Goal: Transaction & Acquisition: Book appointment/travel/reservation

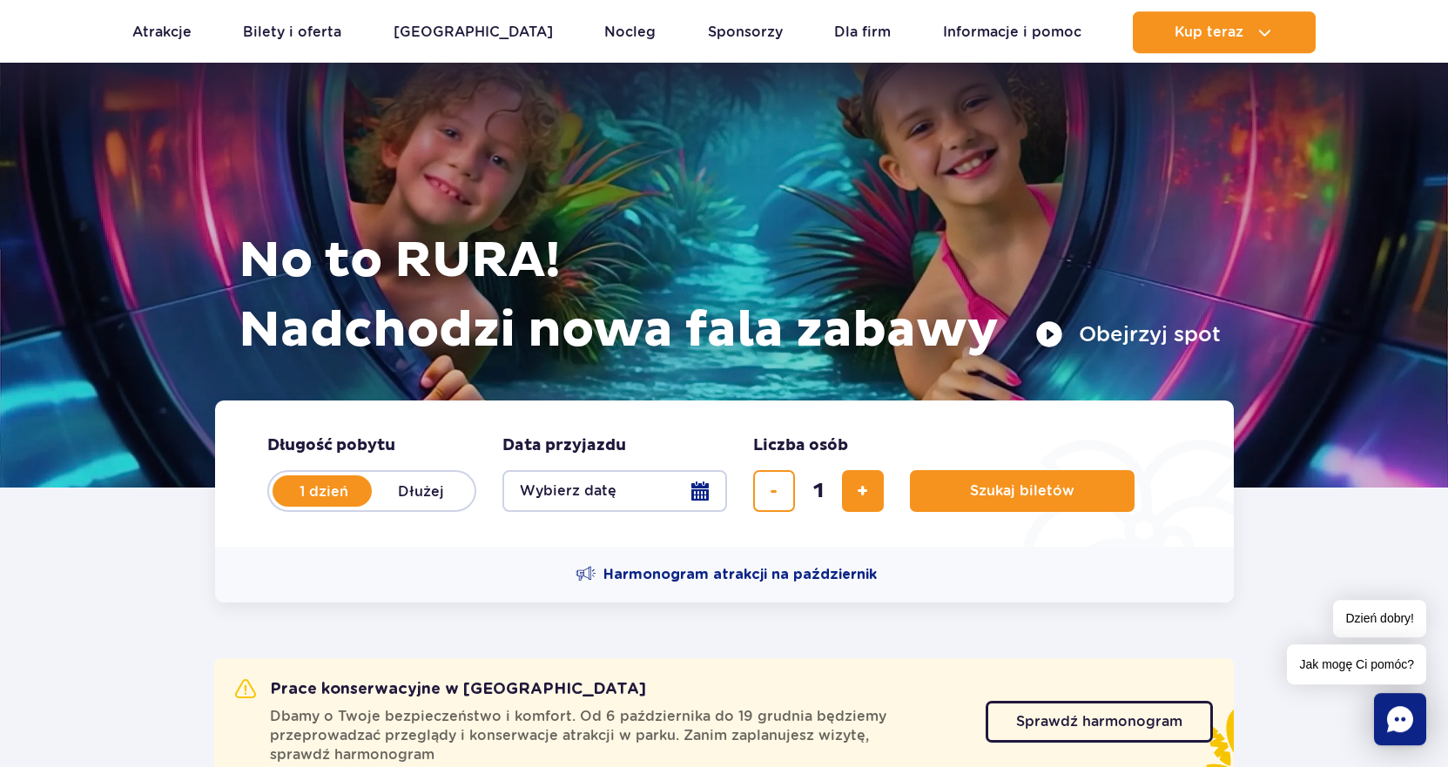
scroll to position [89, 0]
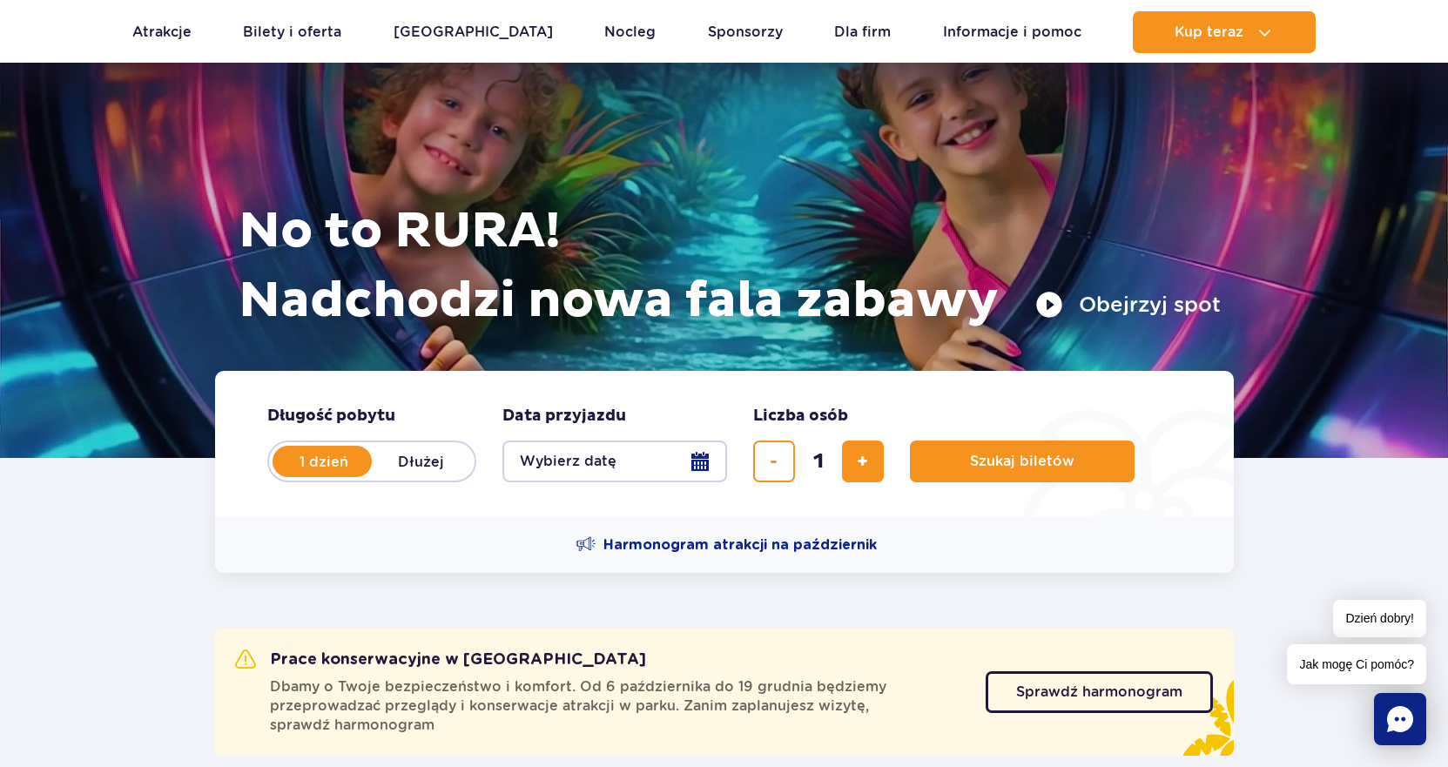
click at [669, 460] on button "Wybierz datę" at bounding box center [614, 461] width 225 height 42
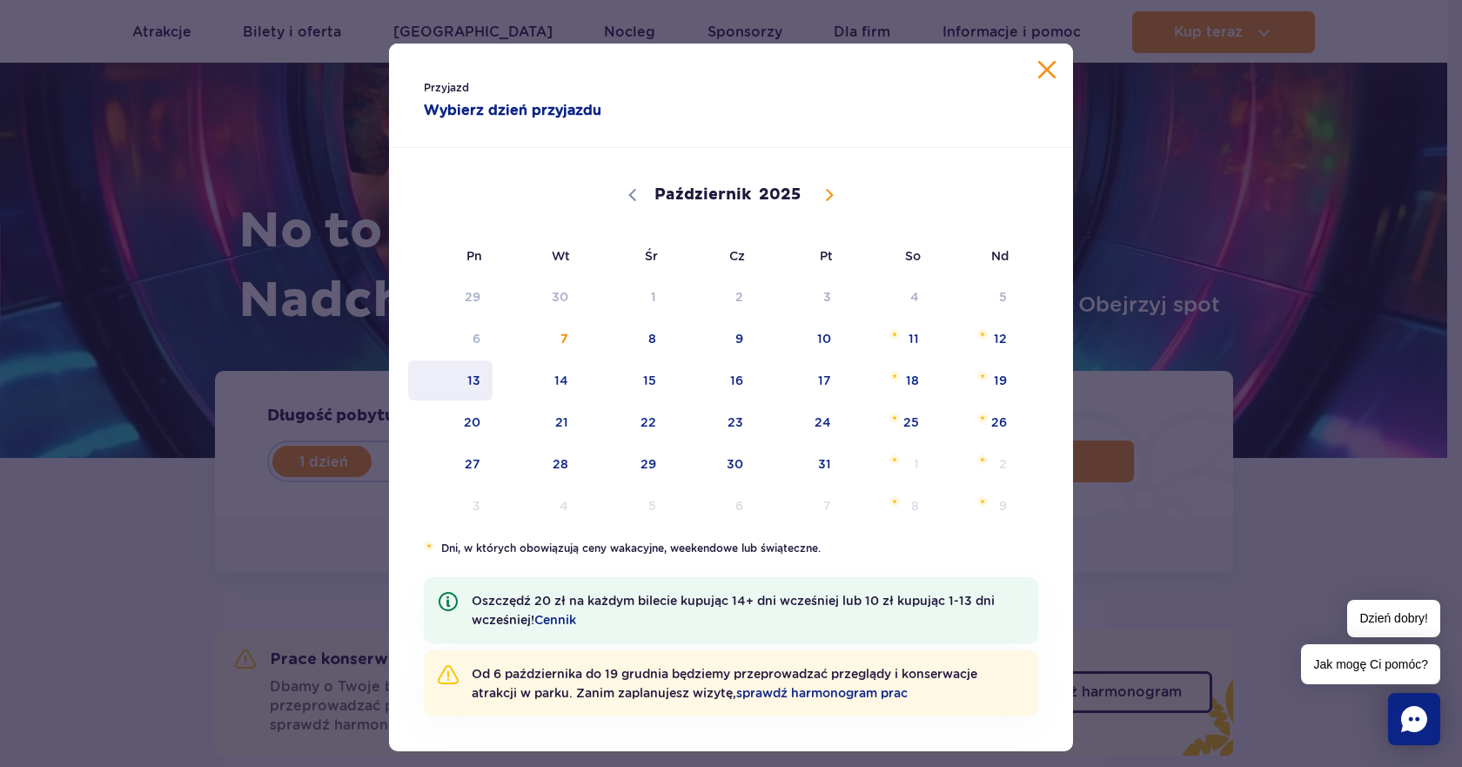
click at [462, 384] on span "13" at bounding box center [451, 380] width 88 height 40
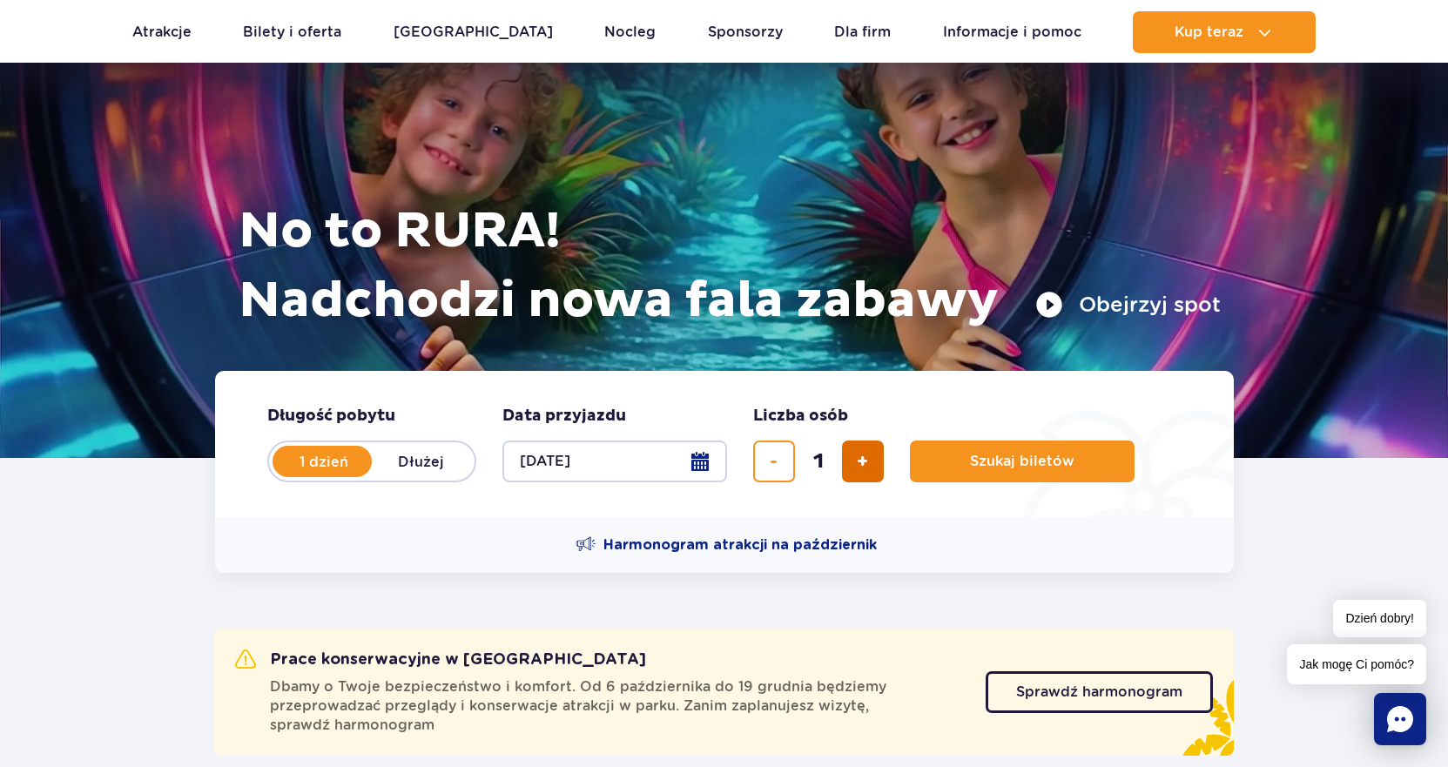
click at [857, 461] on span "dodaj bilet" at bounding box center [862, 461] width 11 height 0
type input "4"
click at [1031, 462] on span "Szukaj biletów" at bounding box center [1015, 462] width 104 height 16
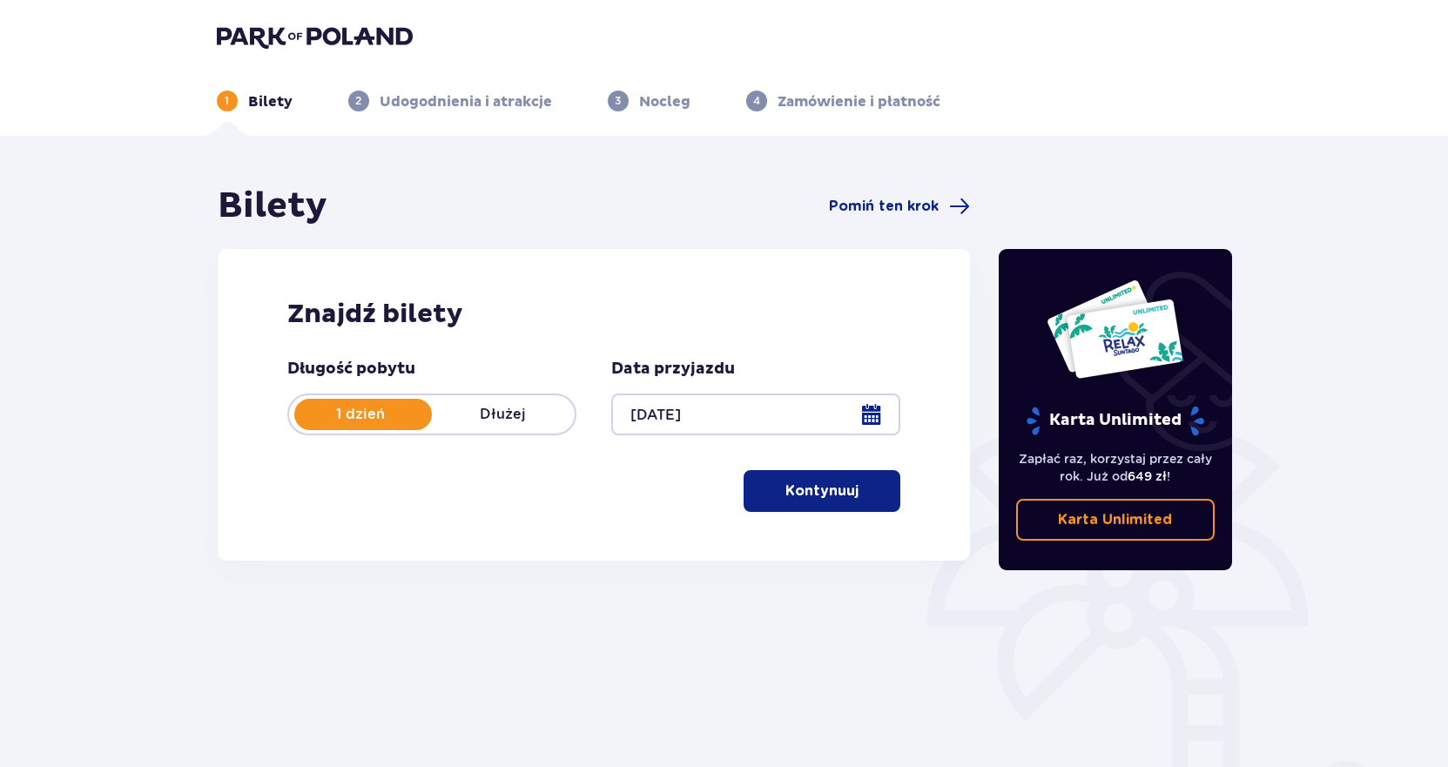
click at [785, 494] on p "Kontynuuj" at bounding box center [821, 490] width 73 height 19
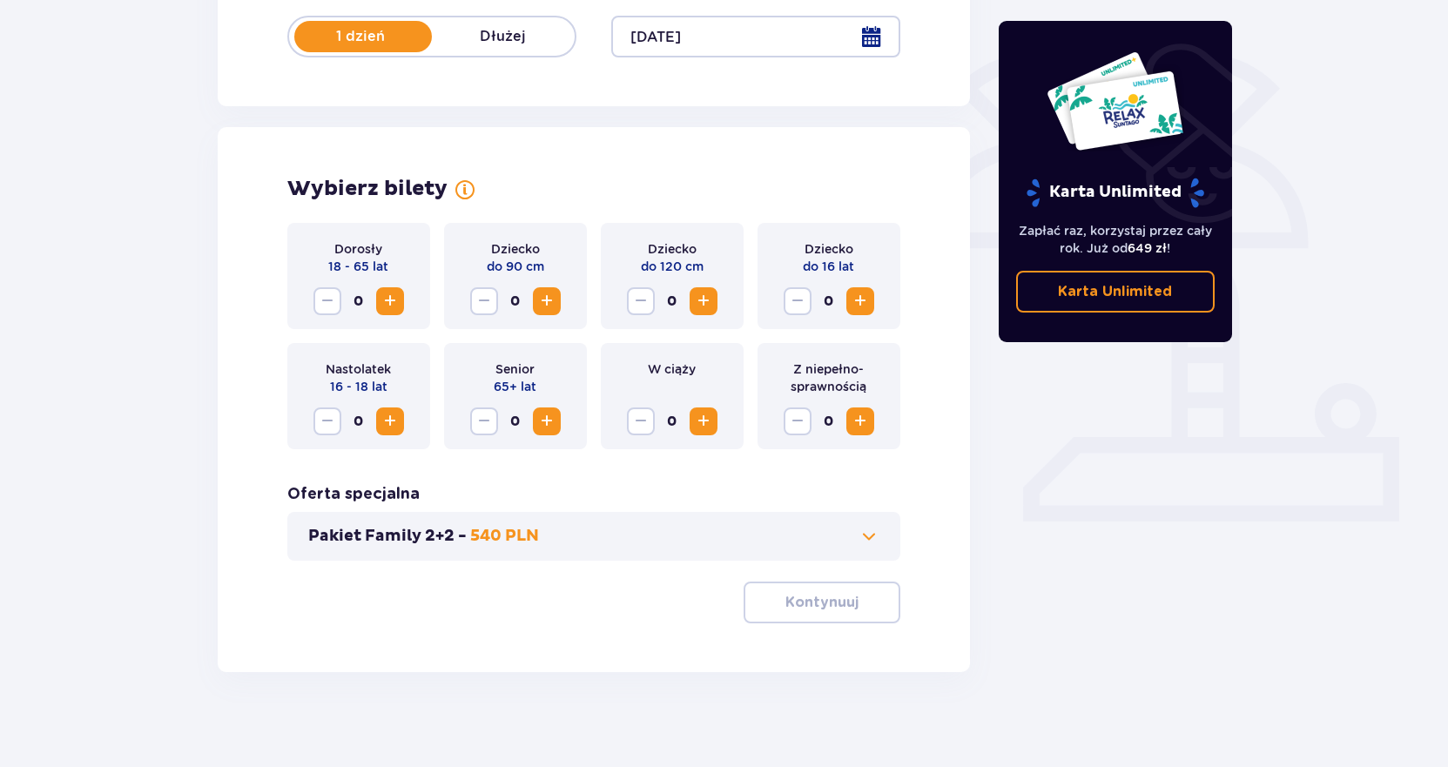
scroll to position [387, 0]
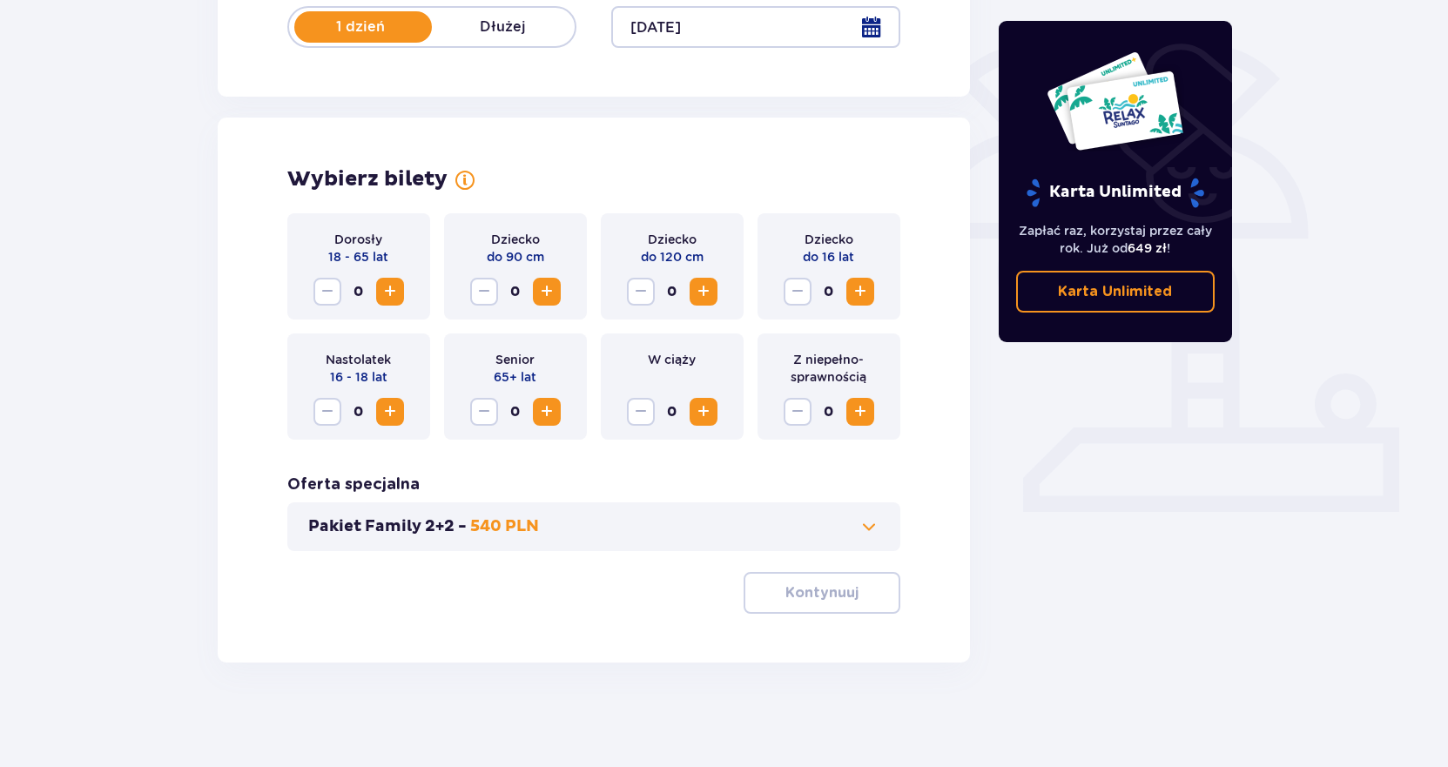
click at [382, 292] on span "Zwiększ" at bounding box center [390, 291] width 21 height 21
click at [854, 292] on span "Zwiększ" at bounding box center [860, 291] width 21 height 21
click at [859, 295] on span "Zwiększ" at bounding box center [860, 291] width 21 height 21
click at [852, 588] on span "button" at bounding box center [861, 592] width 21 height 21
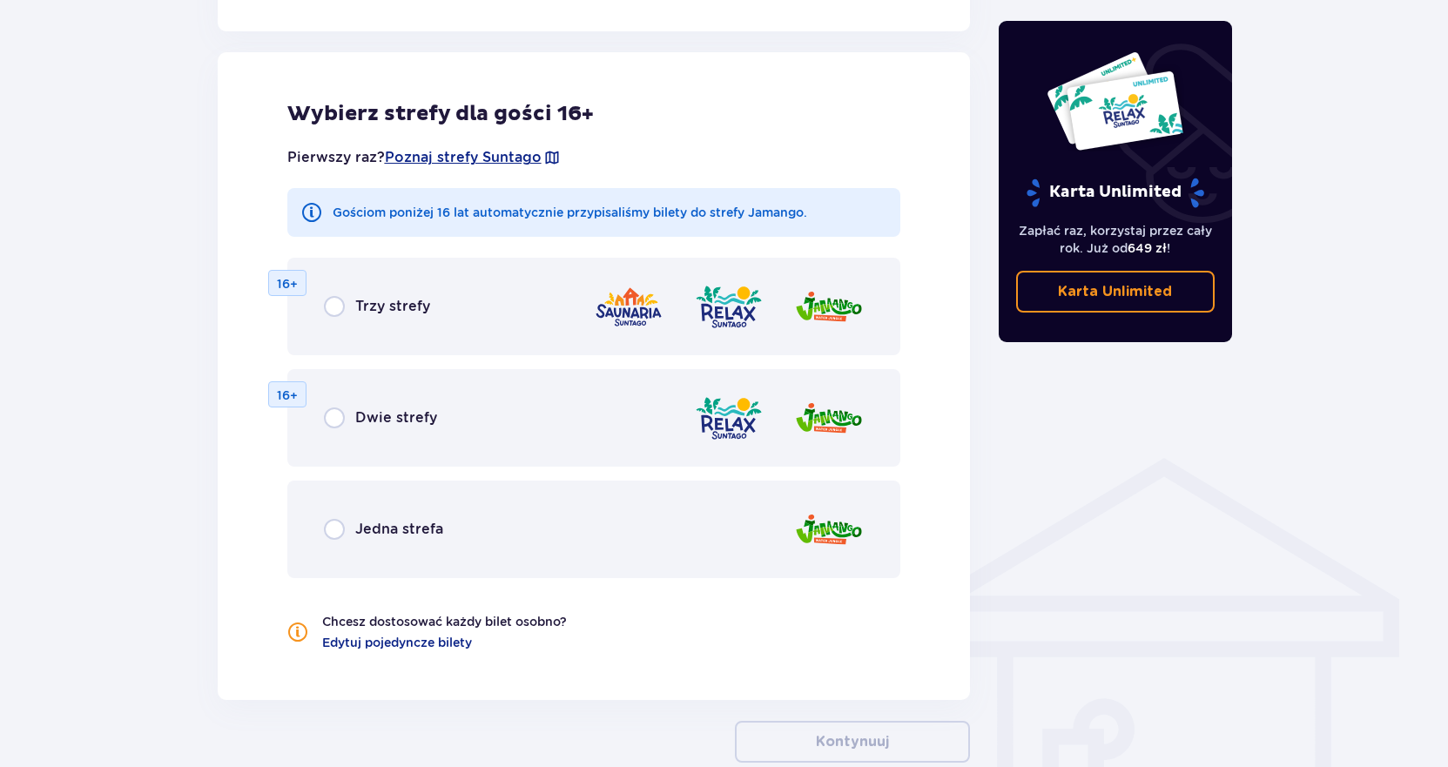
scroll to position [966, 0]
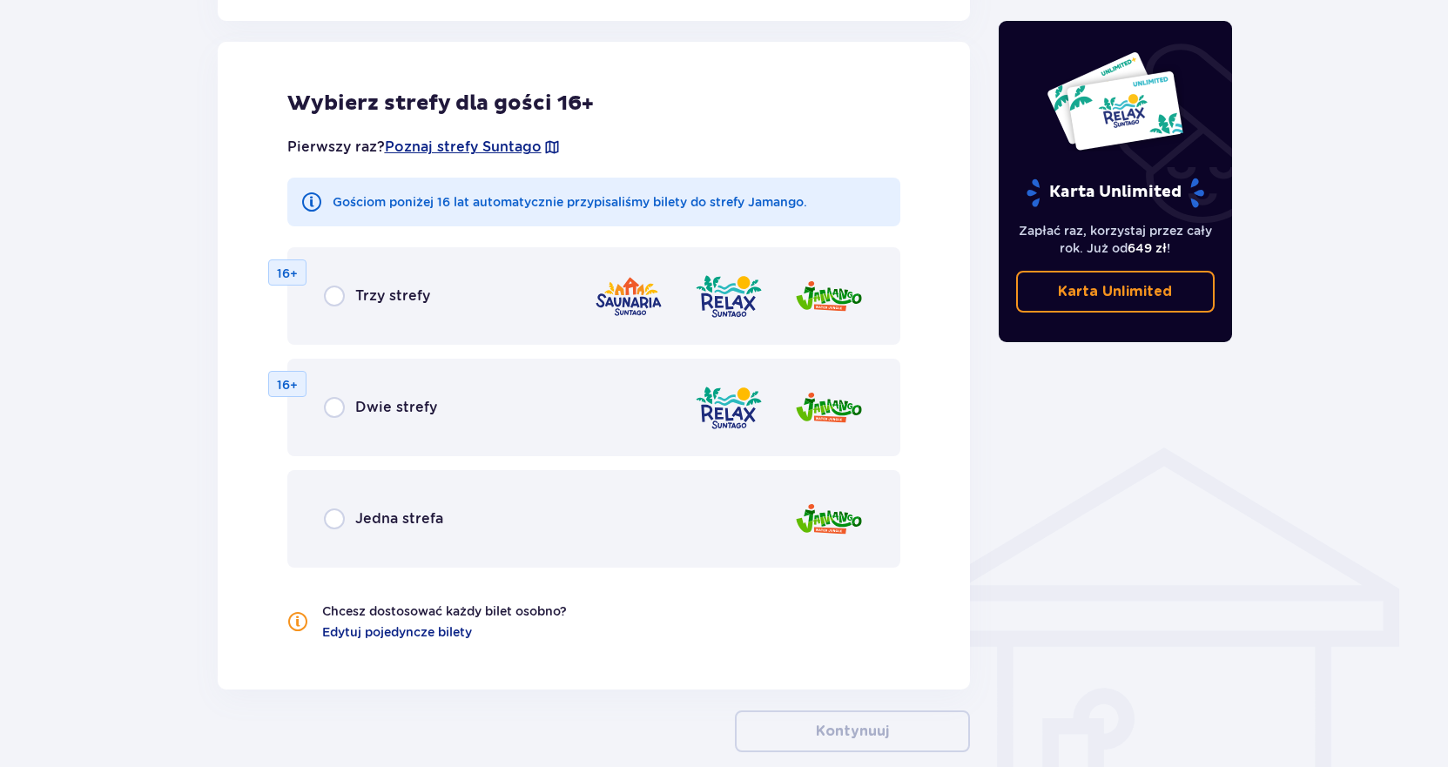
click at [341, 296] on input "radio" at bounding box center [334, 296] width 21 height 21
radio input "true"
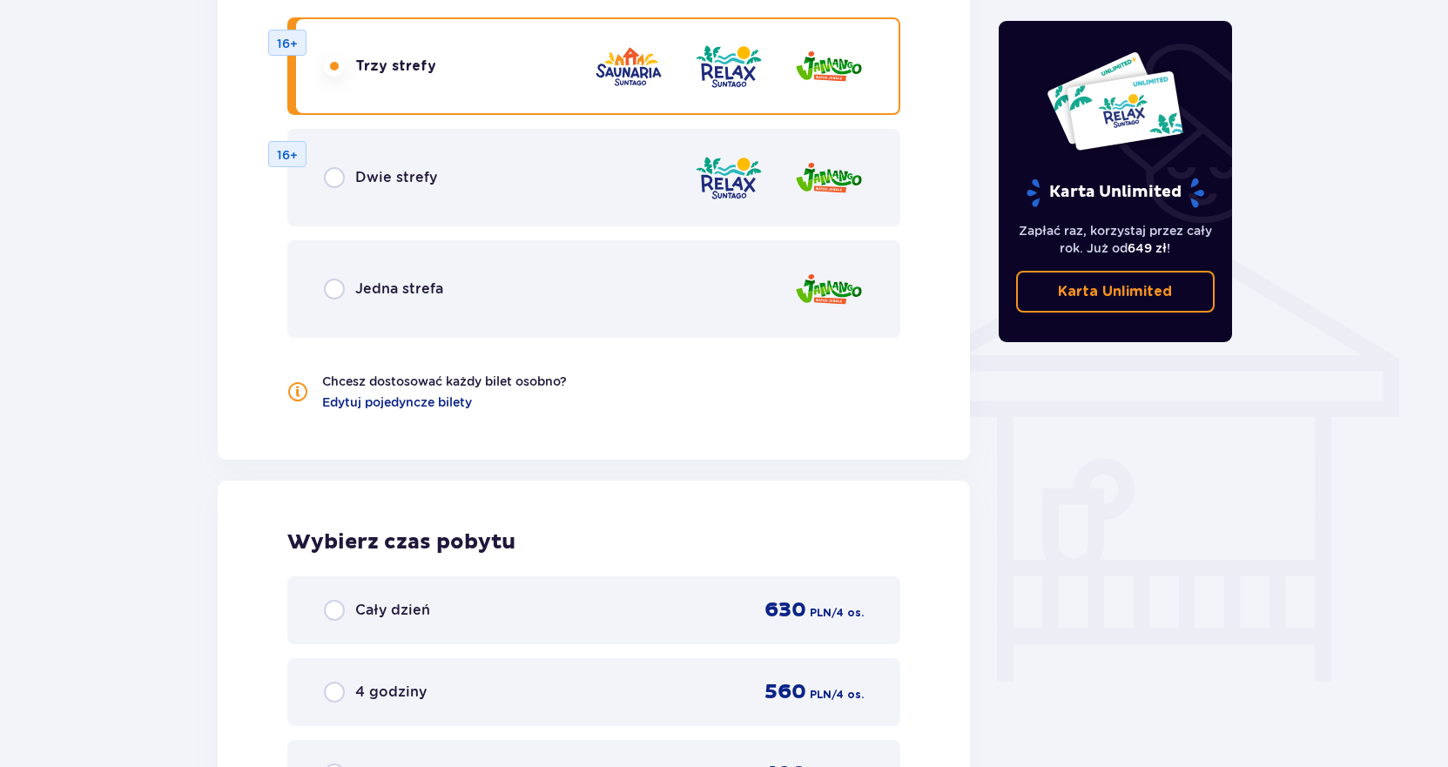
scroll to position [1179, 0]
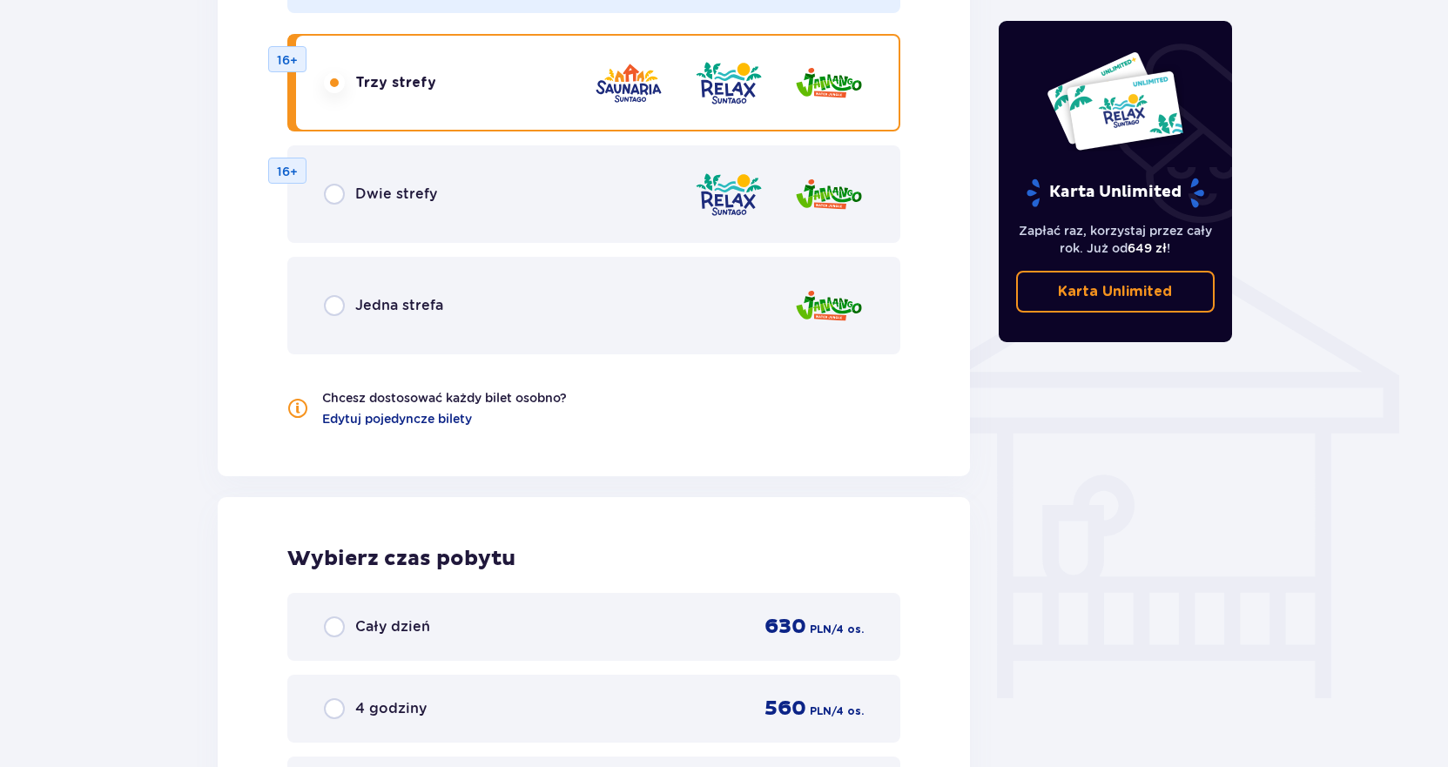
click at [334, 192] on input "radio" at bounding box center [334, 194] width 21 height 21
radio input "true"
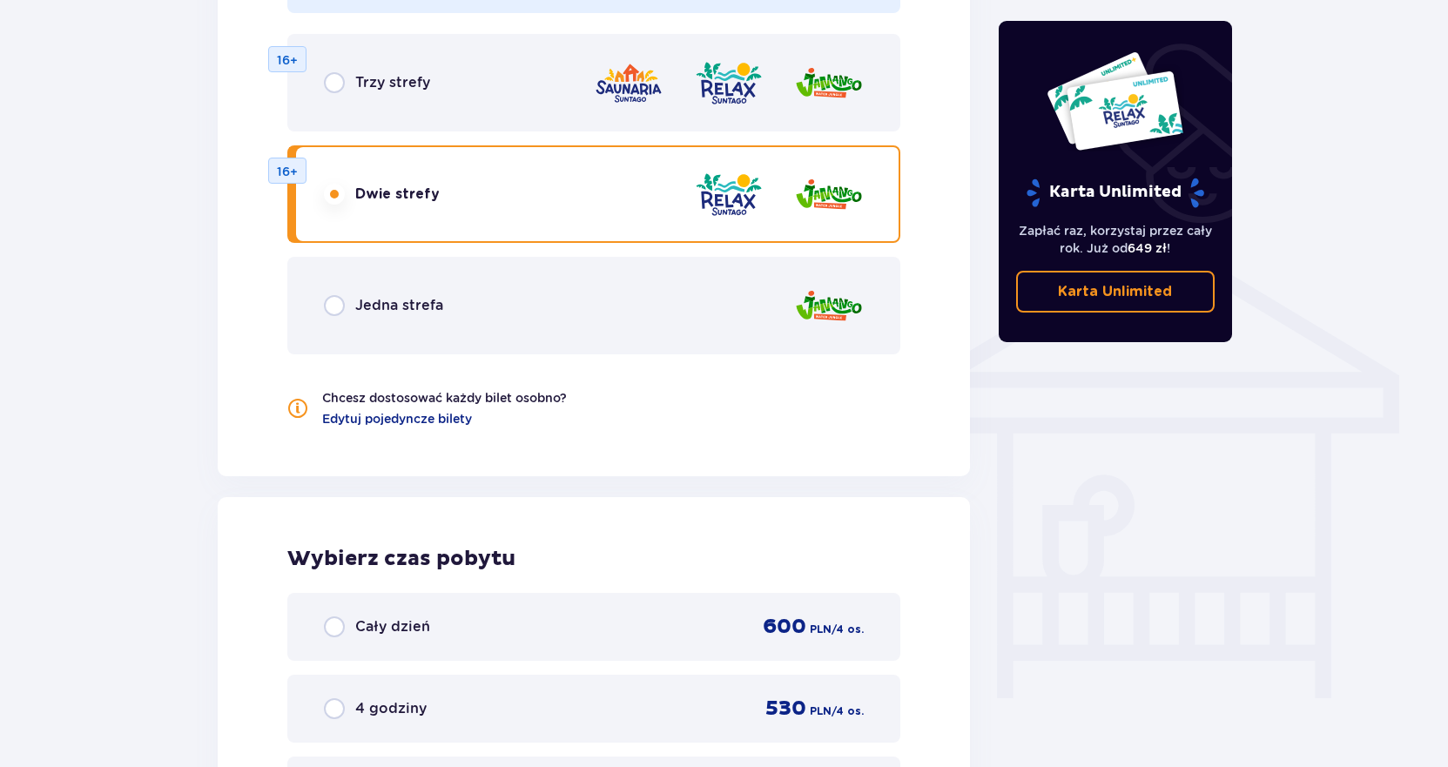
click at [340, 90] on input "radio" at bounding box center [334, 82] width 21 height 21
radio input "true"
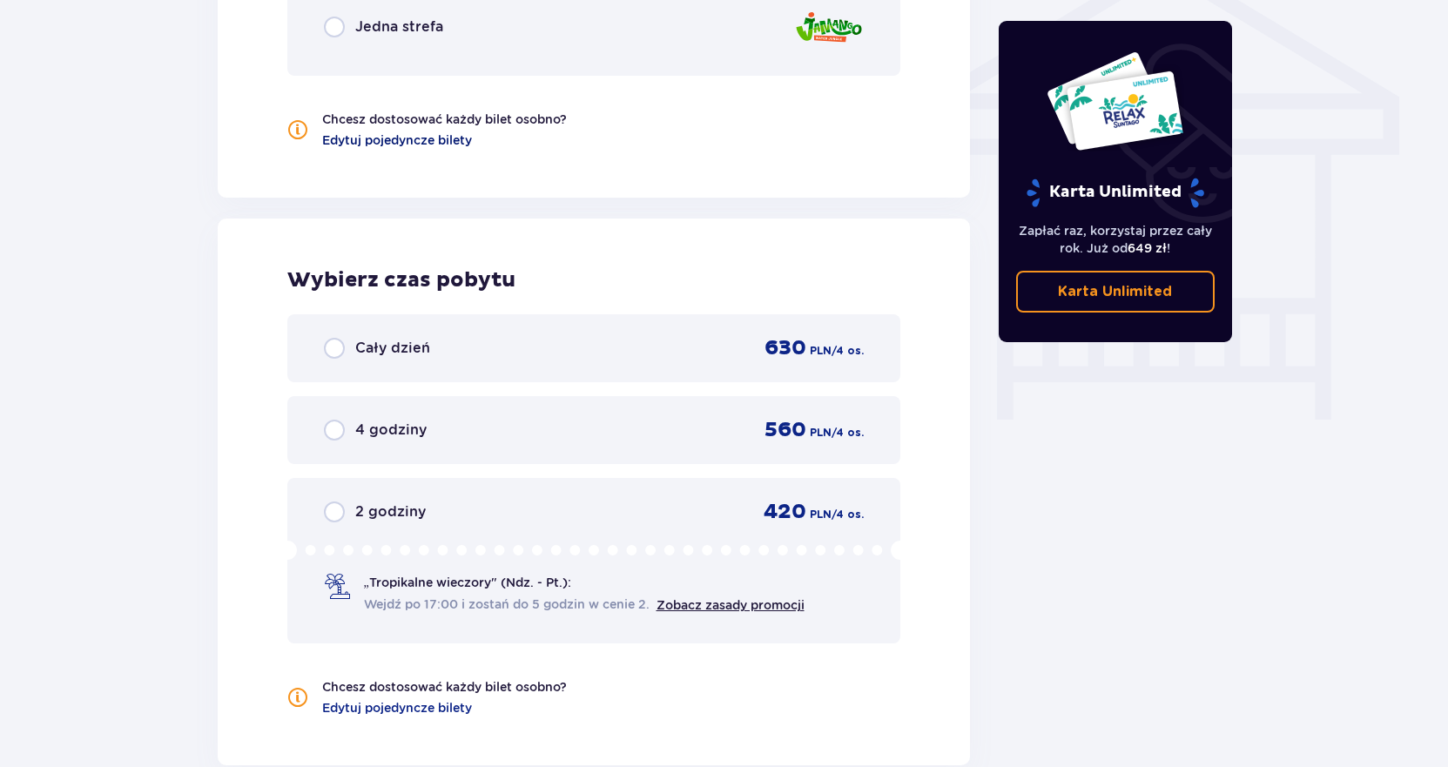
scroll to position [1446, 0]
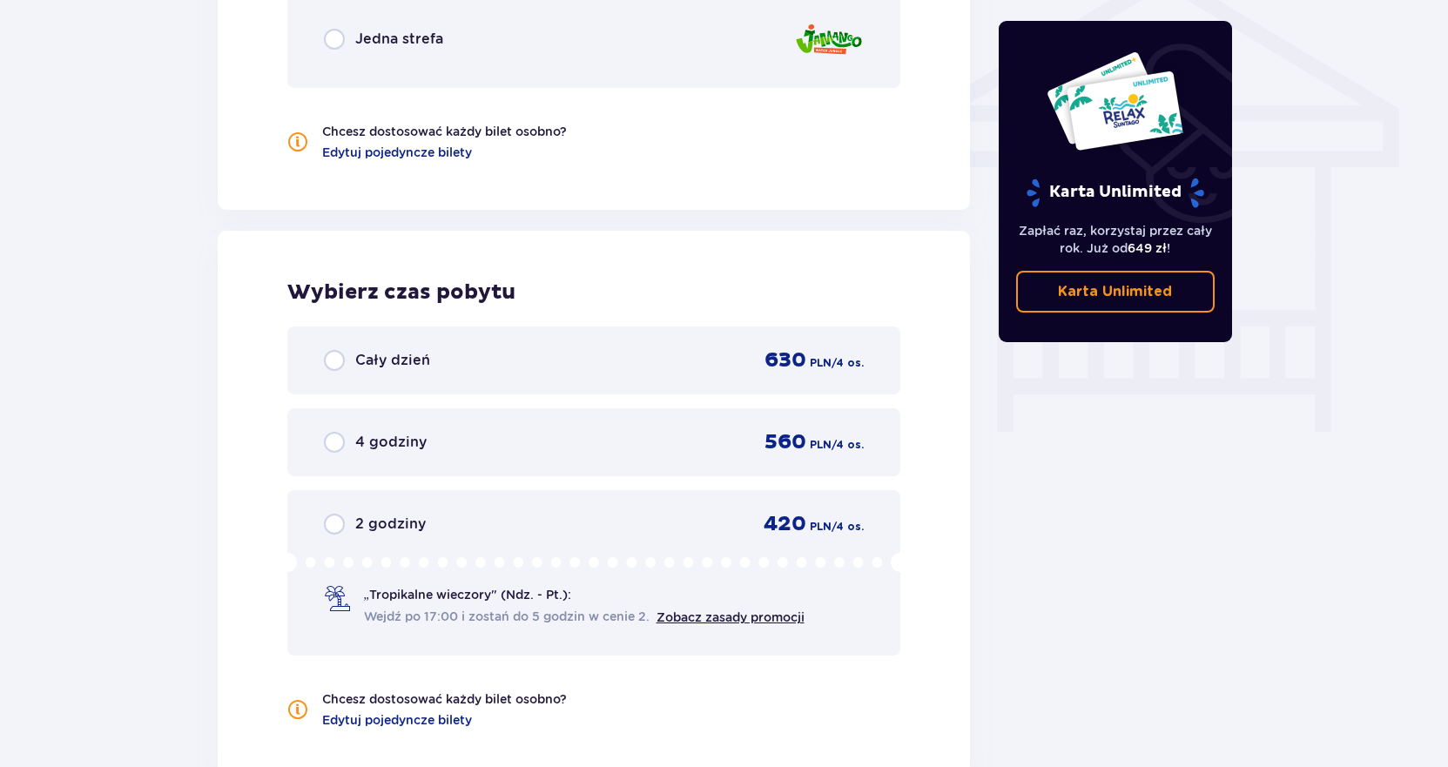
click at [332, 46] on input "radio" at bounding box center [334, 39] width 21 height 21
radio input "true"
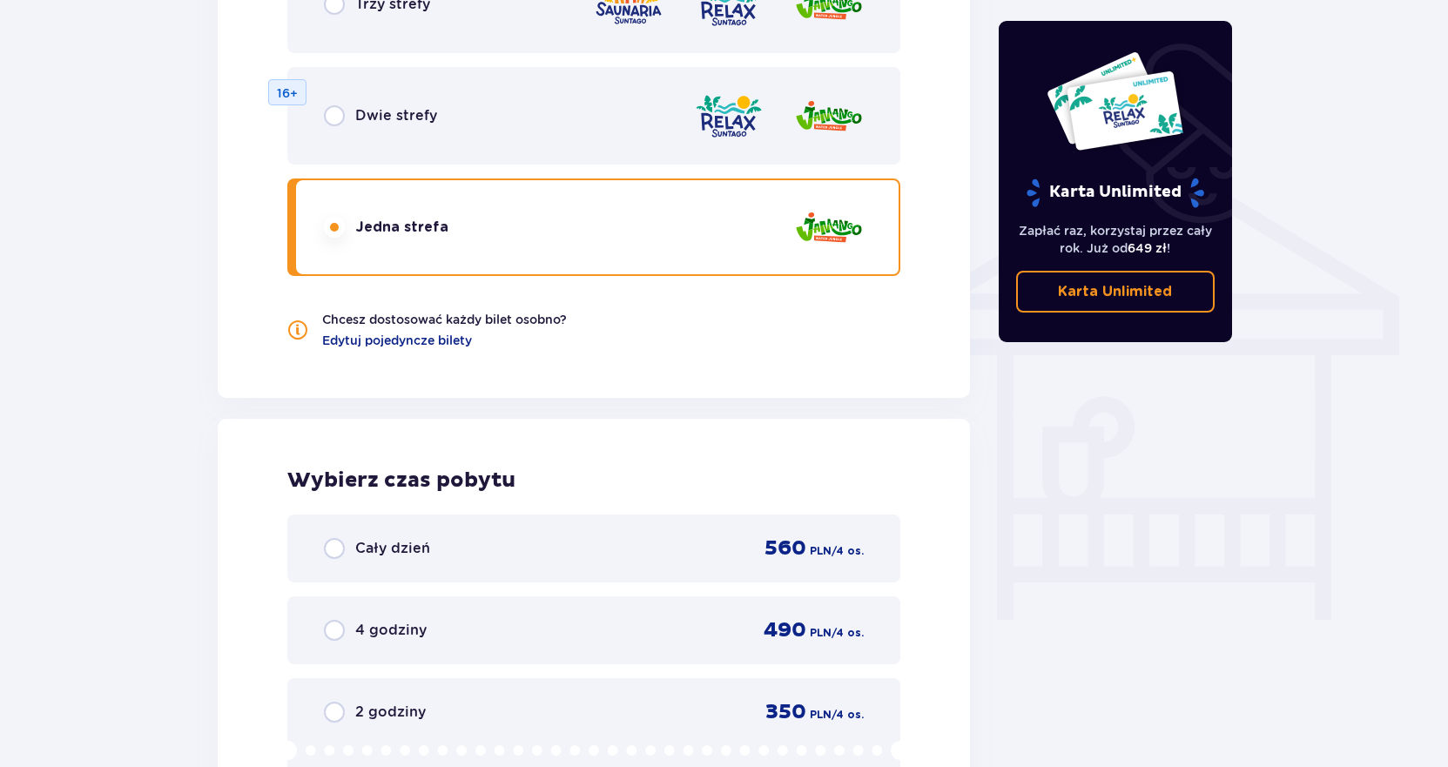
scroll to position [1179, 0]
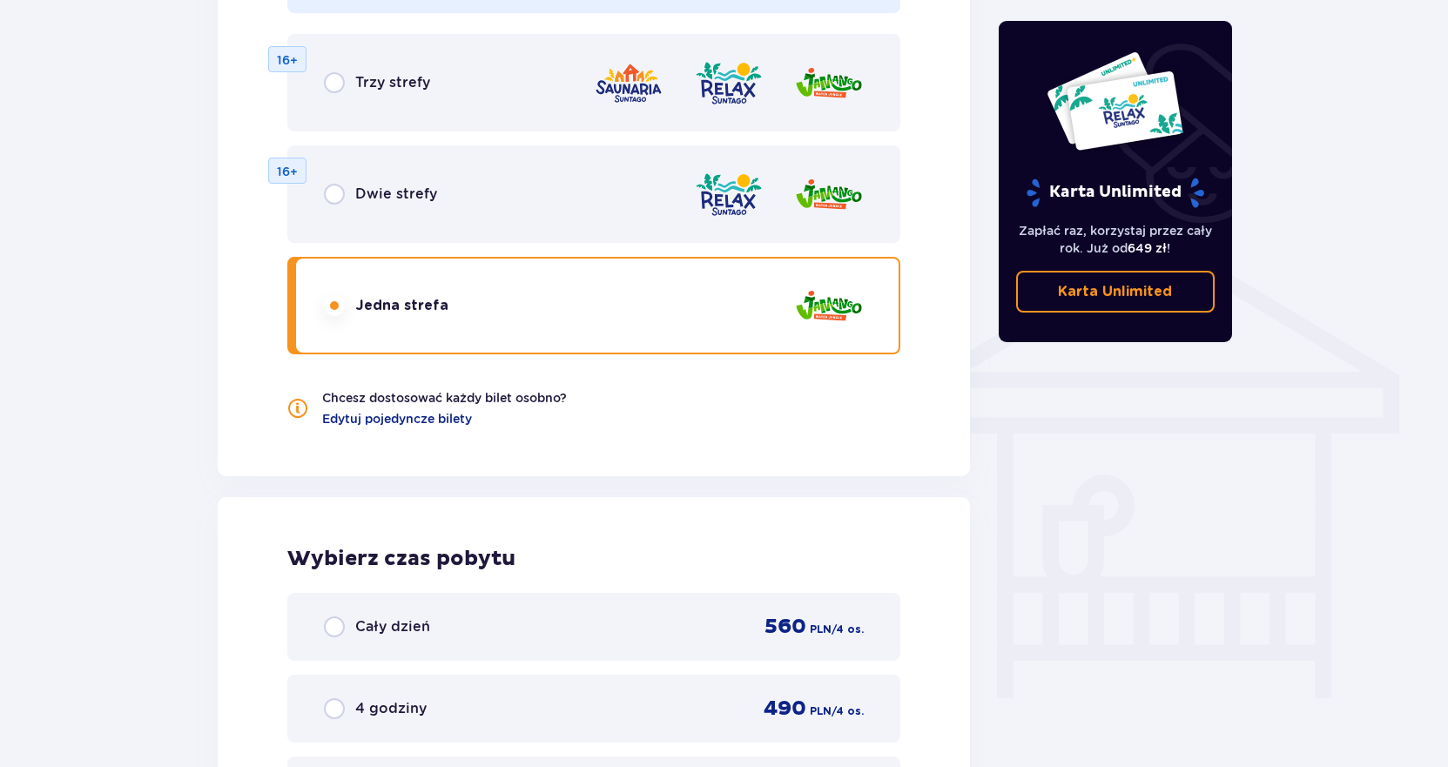
click at [334, 89] on input "radio" at bounding box center [334, 82] width 21 height 21
radio input "true"
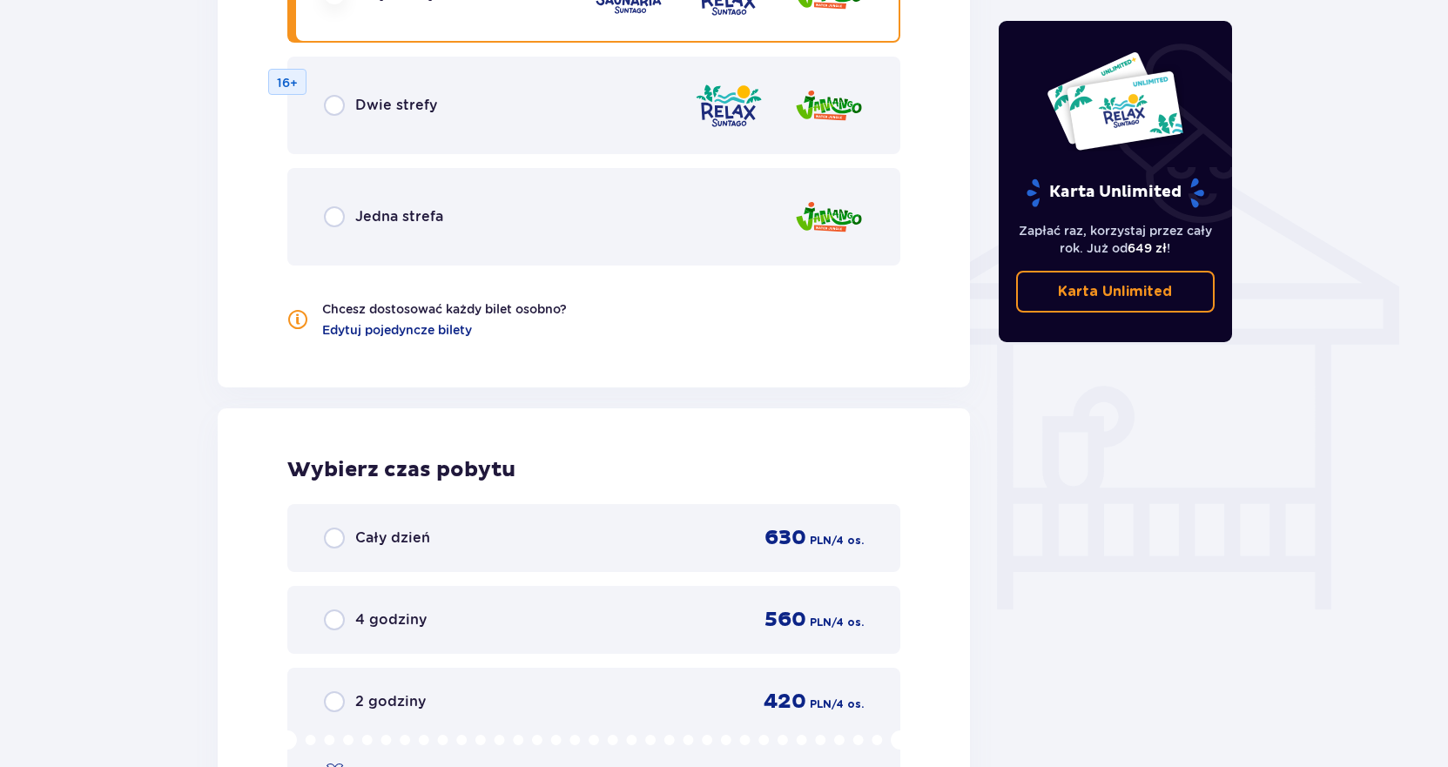
scroll to position [1357, 0]
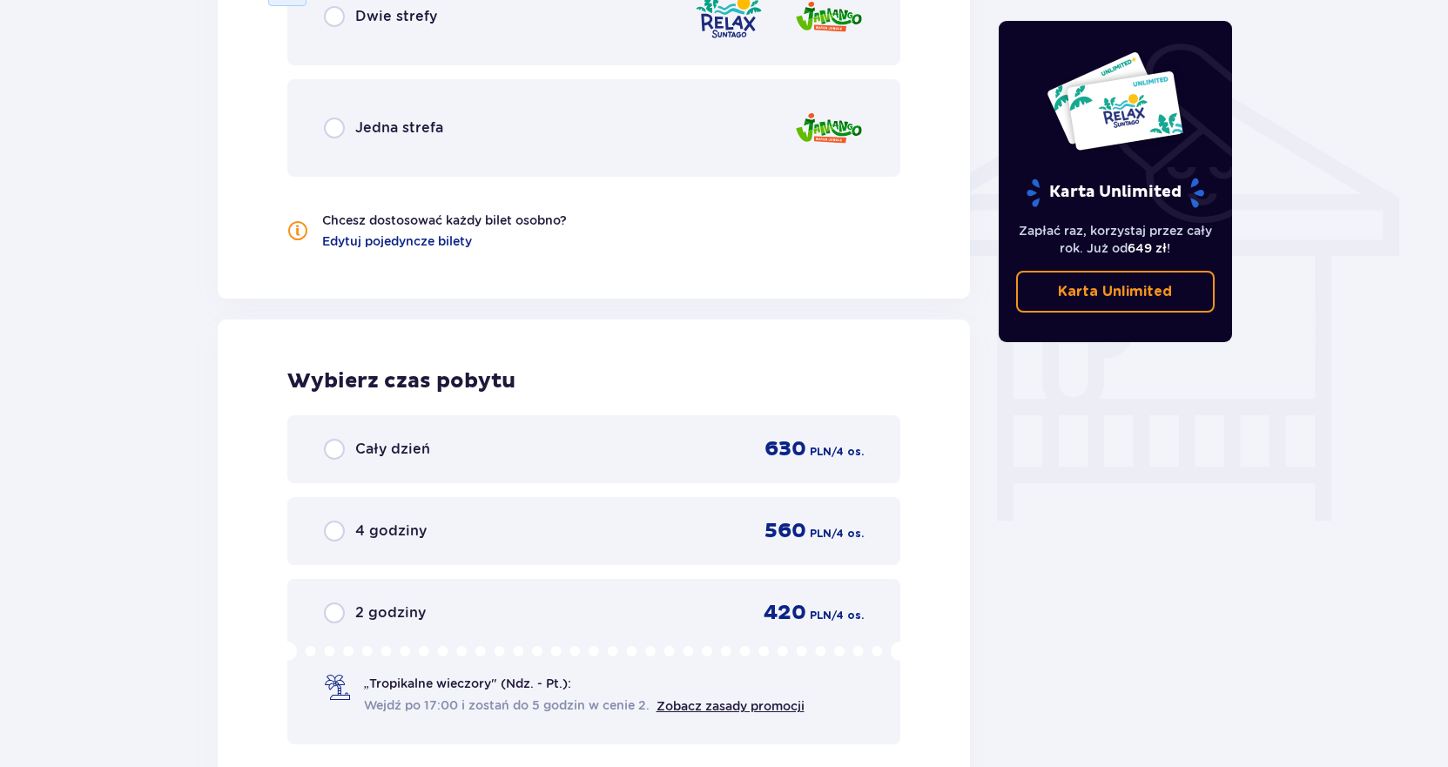
click at [337, 448] on input "radio" at bounding box center [334, 449] width 21 height 21
radio input "true"
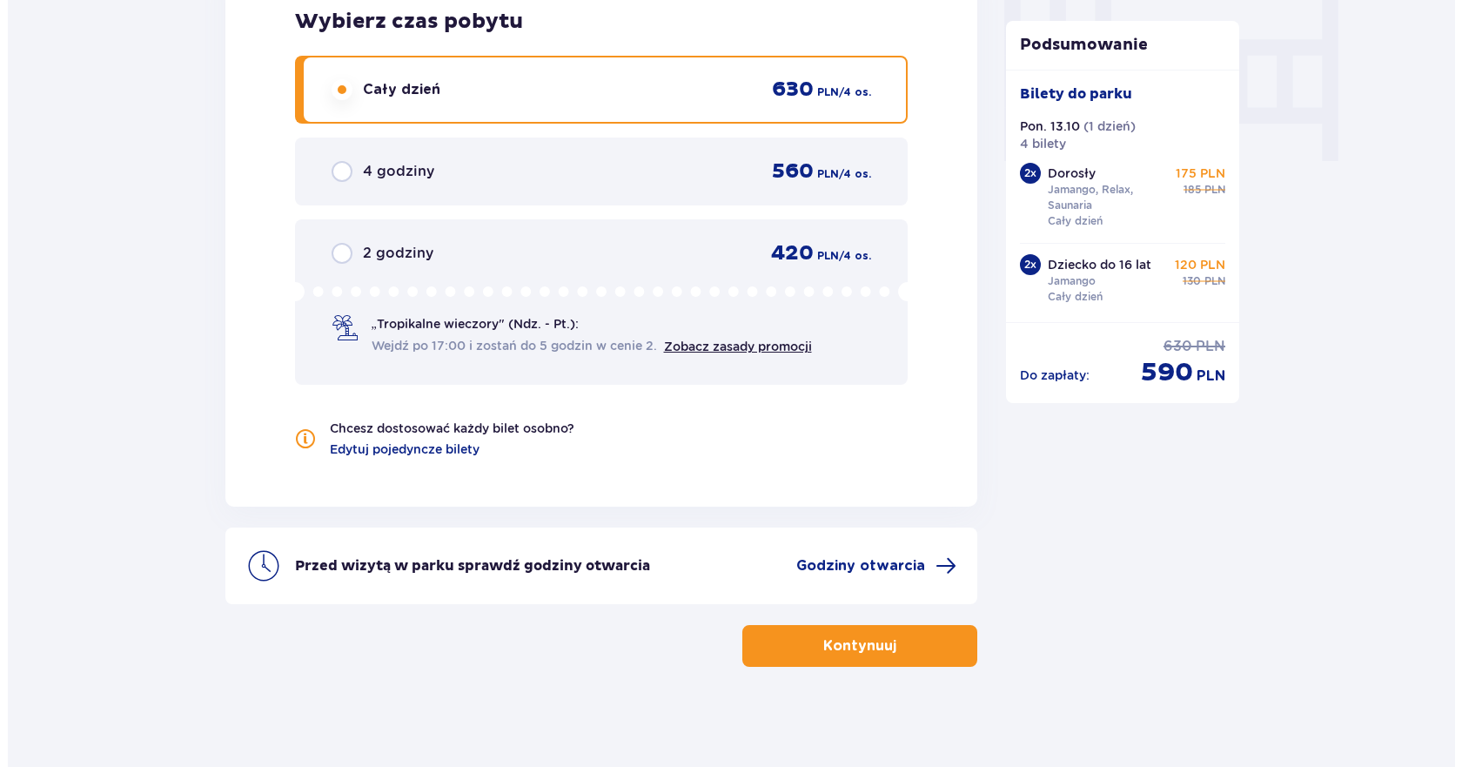
scroll to position [1721, 0]
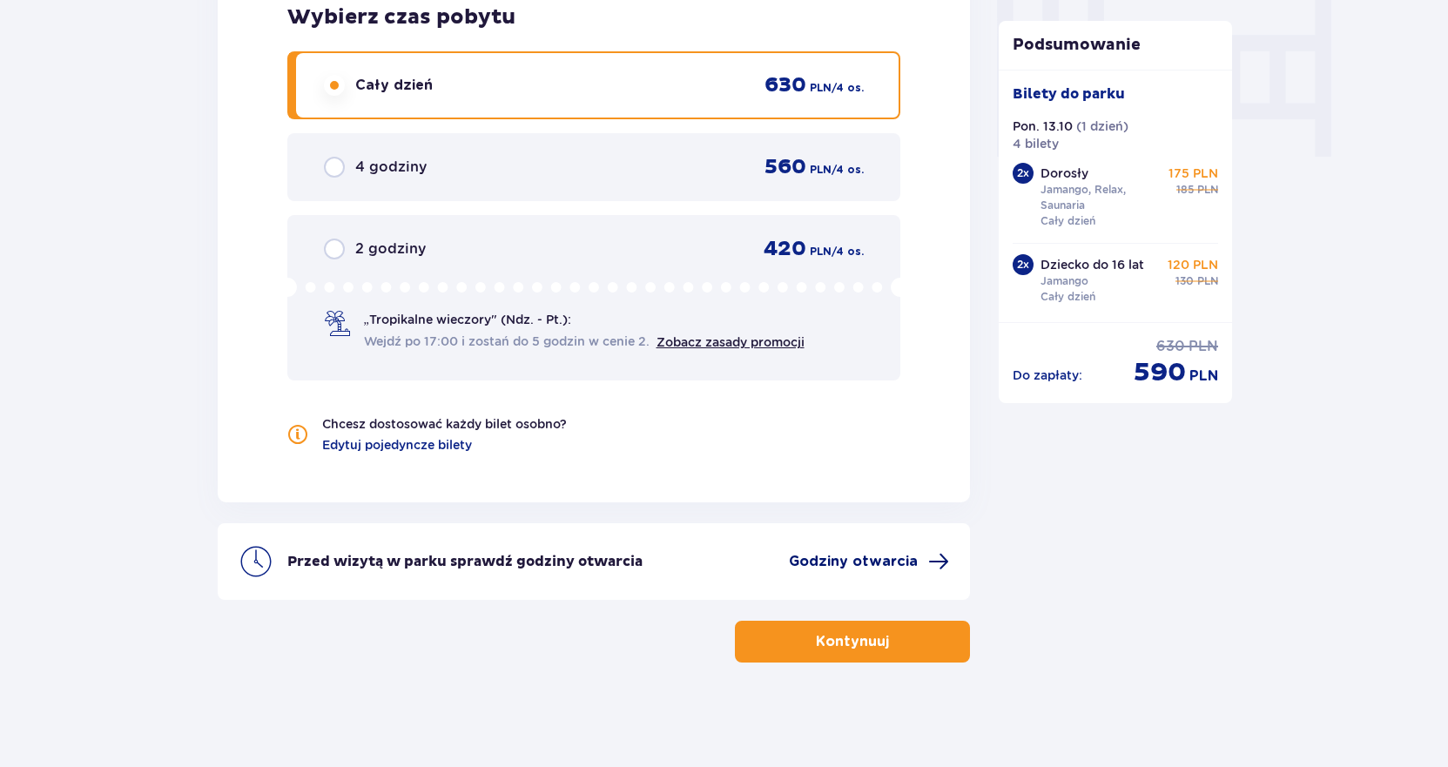
click at [870, 563] on span "Godziny otwarcia" at bounding box center [853, 561] width 129 height 19
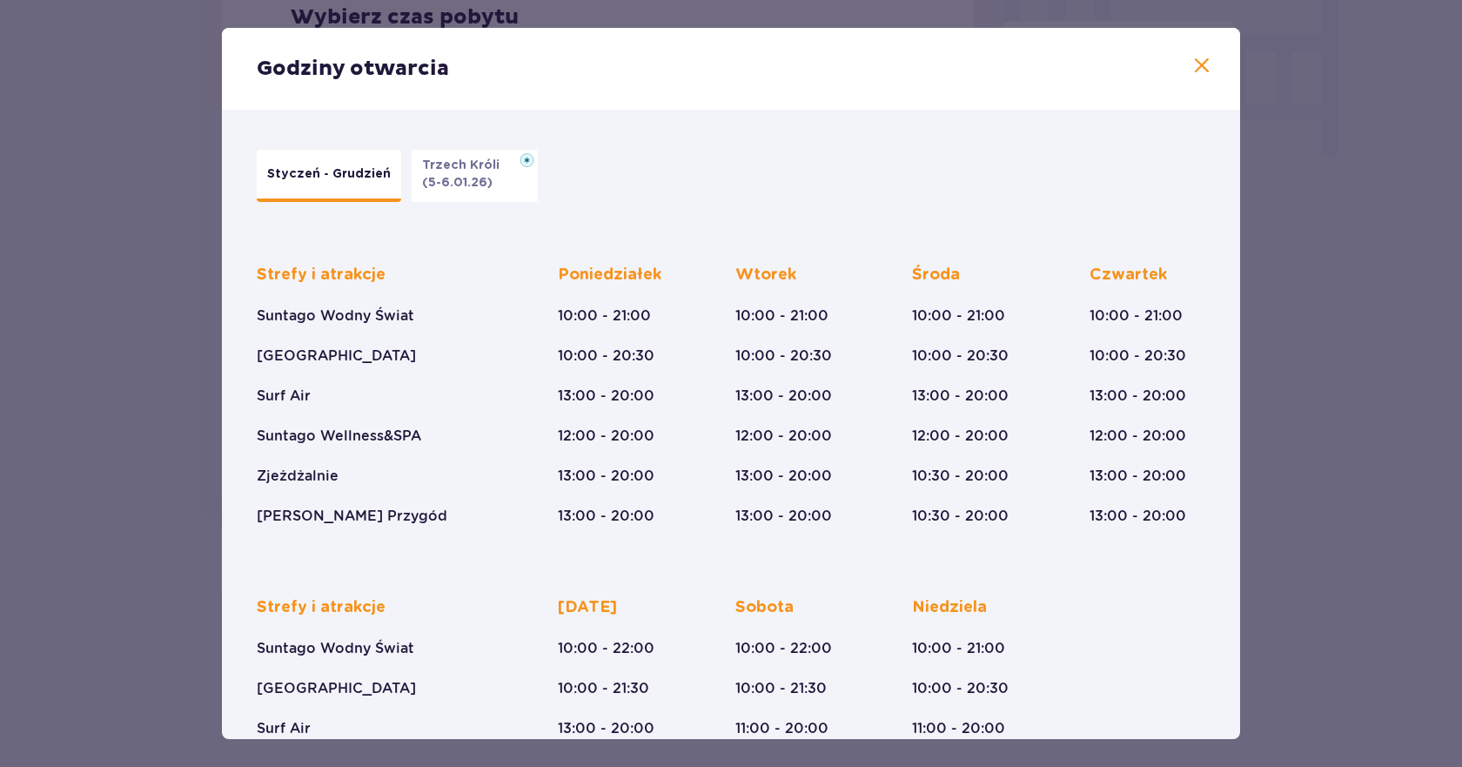
click at [1194, 72] on span at bounding box center [1202, 66] width 21 height 21
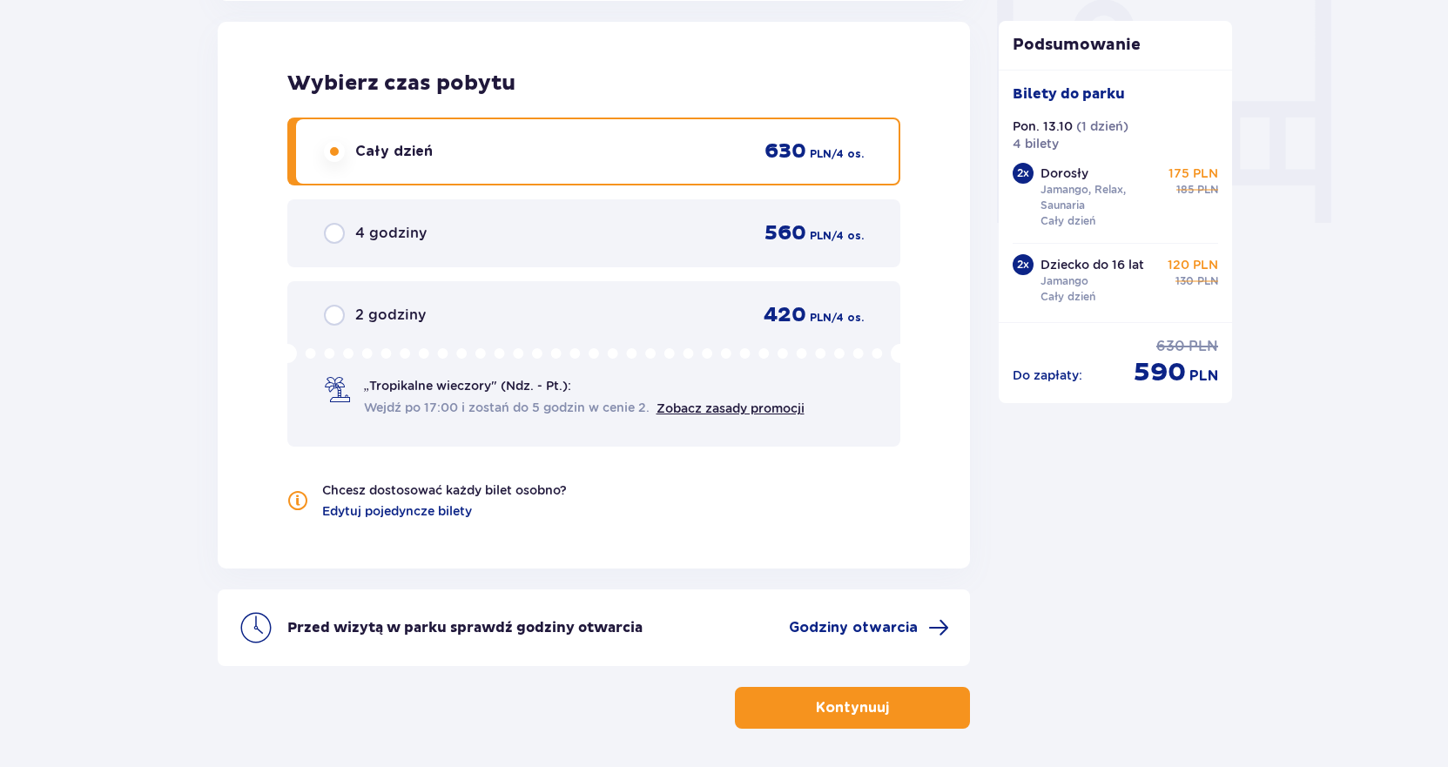
scroll to position [1721, 0]
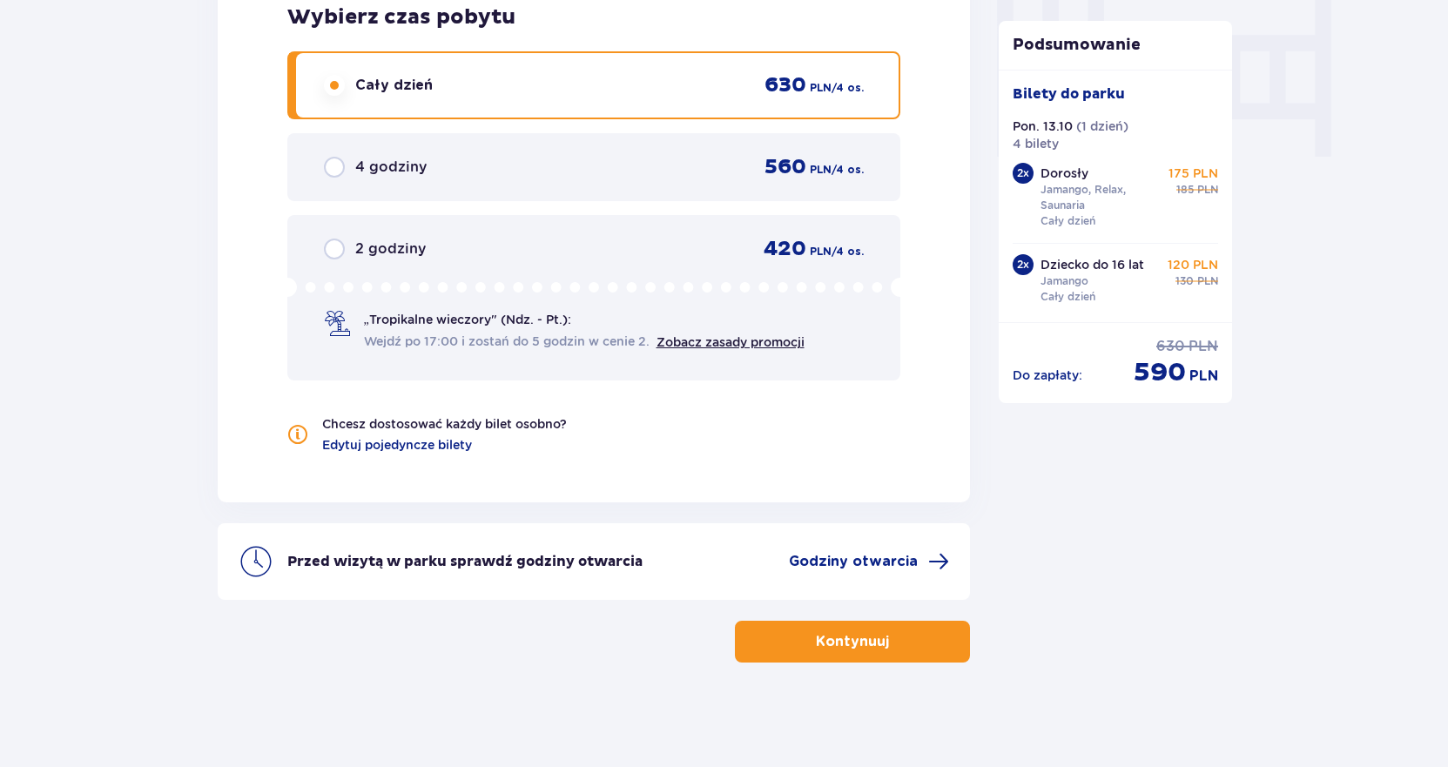
click at [841, 636] on p "Kontynuuj" at bounding box center [852, 641] width 73 height 19
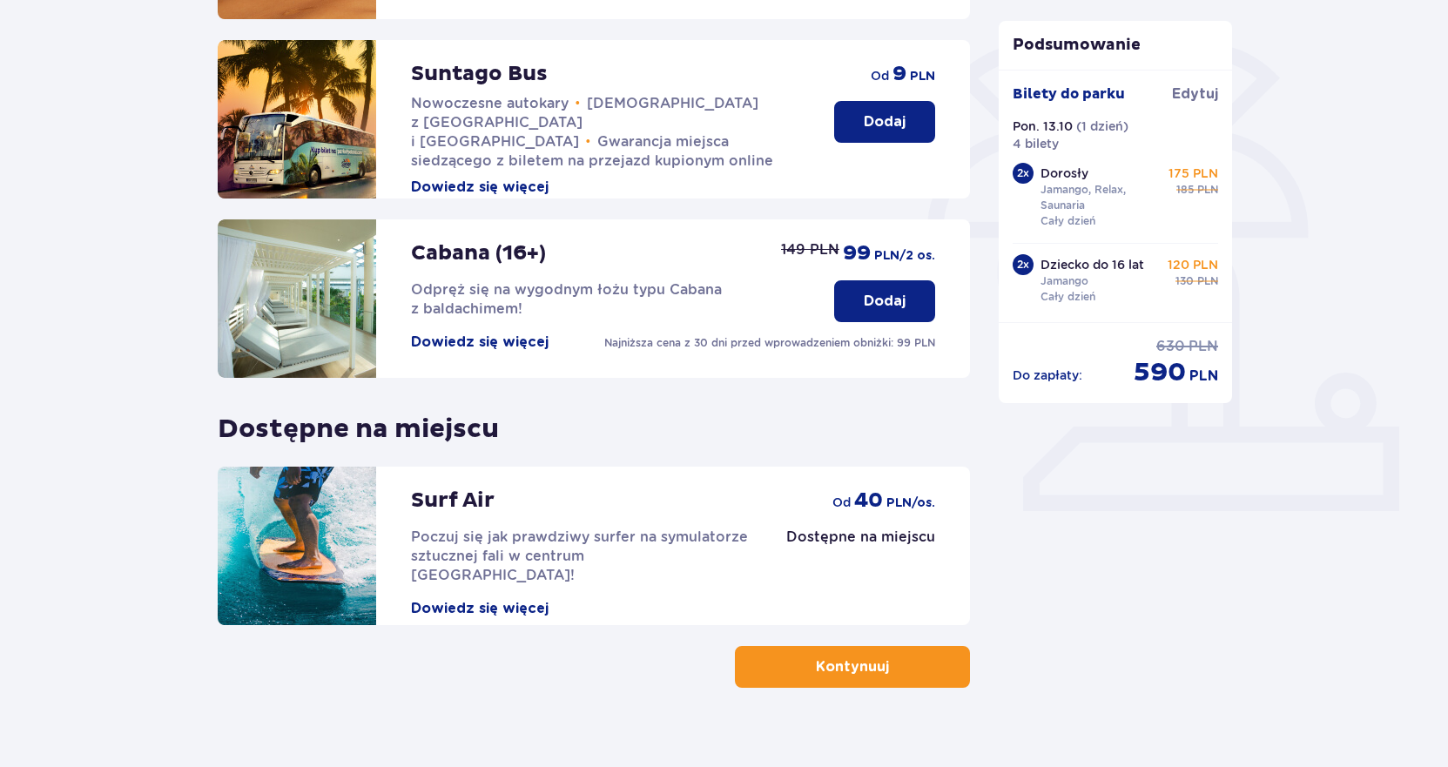
scroll to position [413, 0]
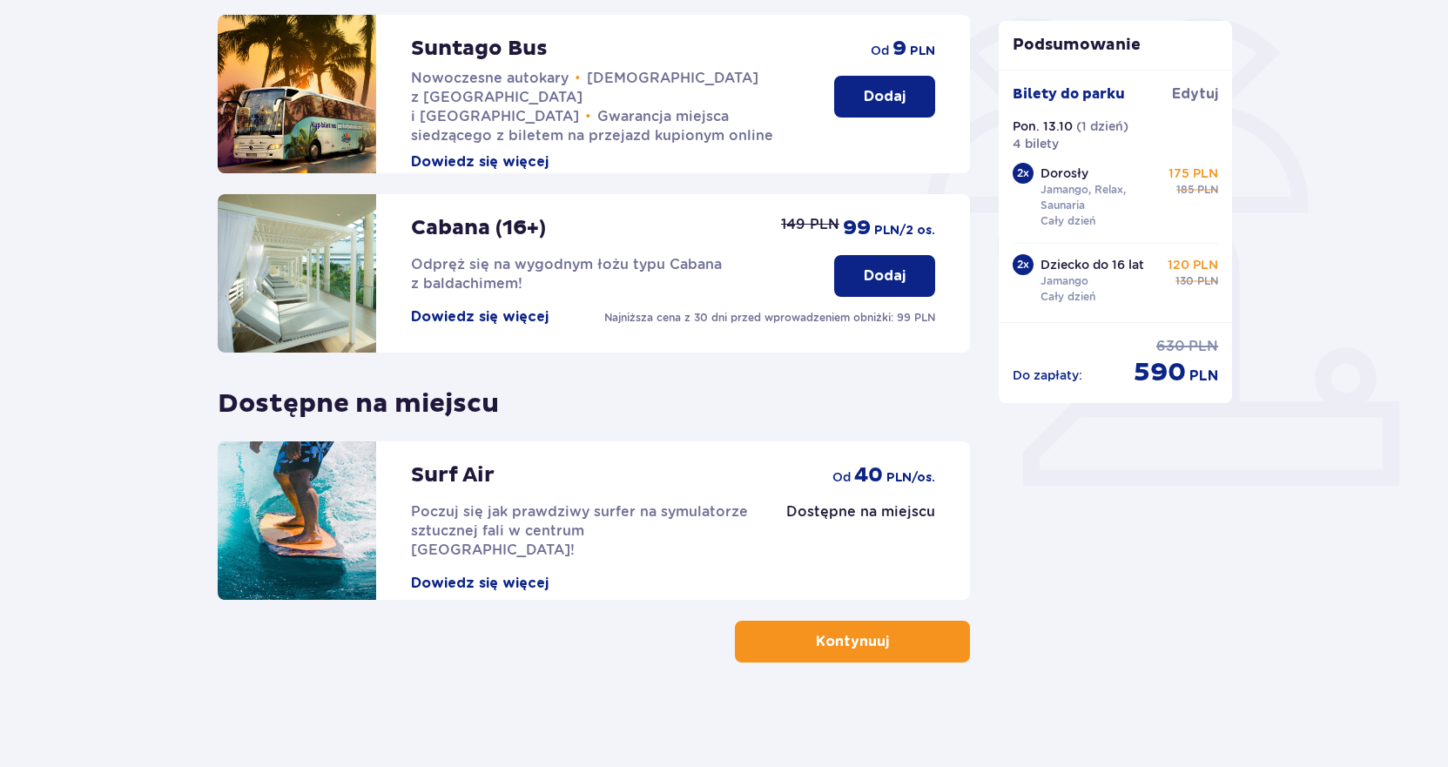
click at [924, 629] on button "Kontynuuj" at bounding box center [852, 642] width 235 height 42
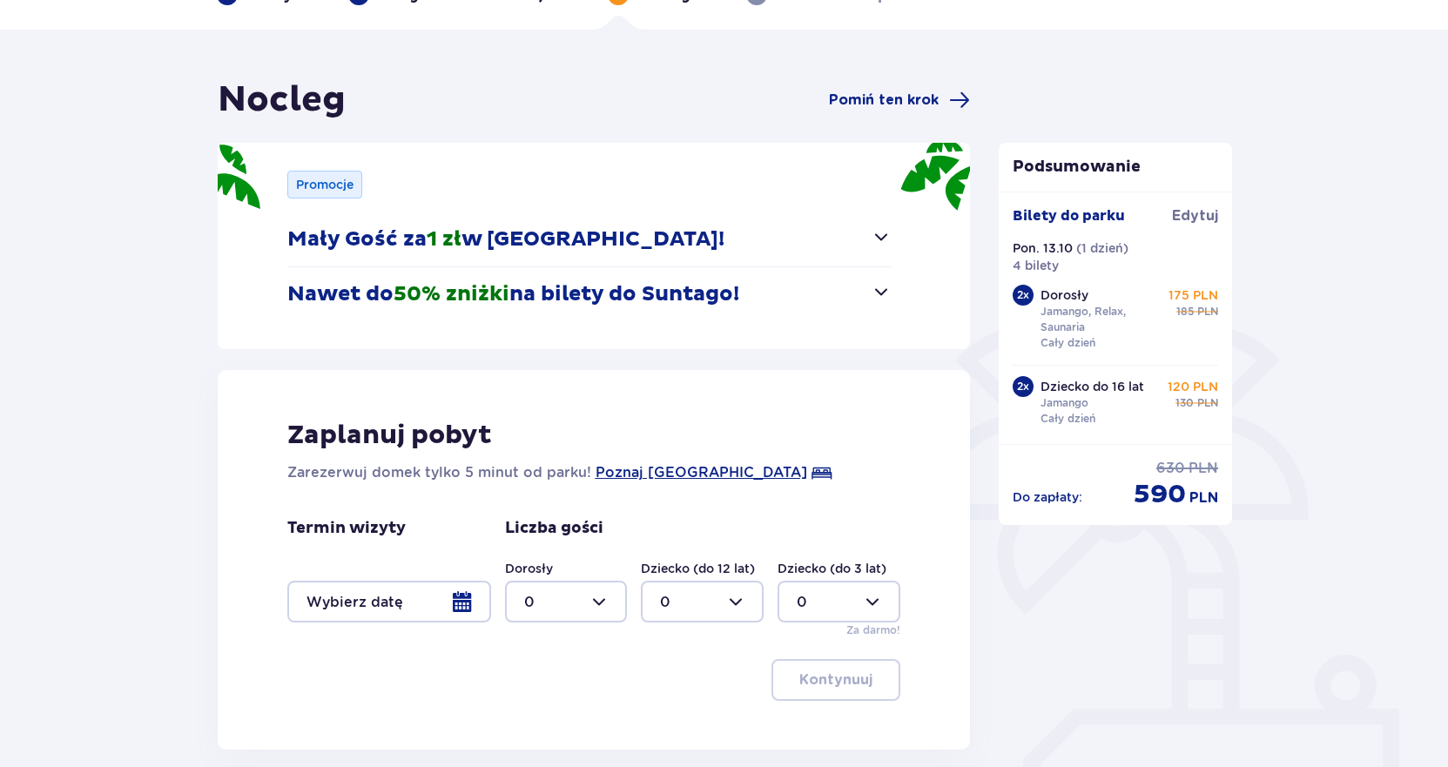
scroll to position [178, 0]
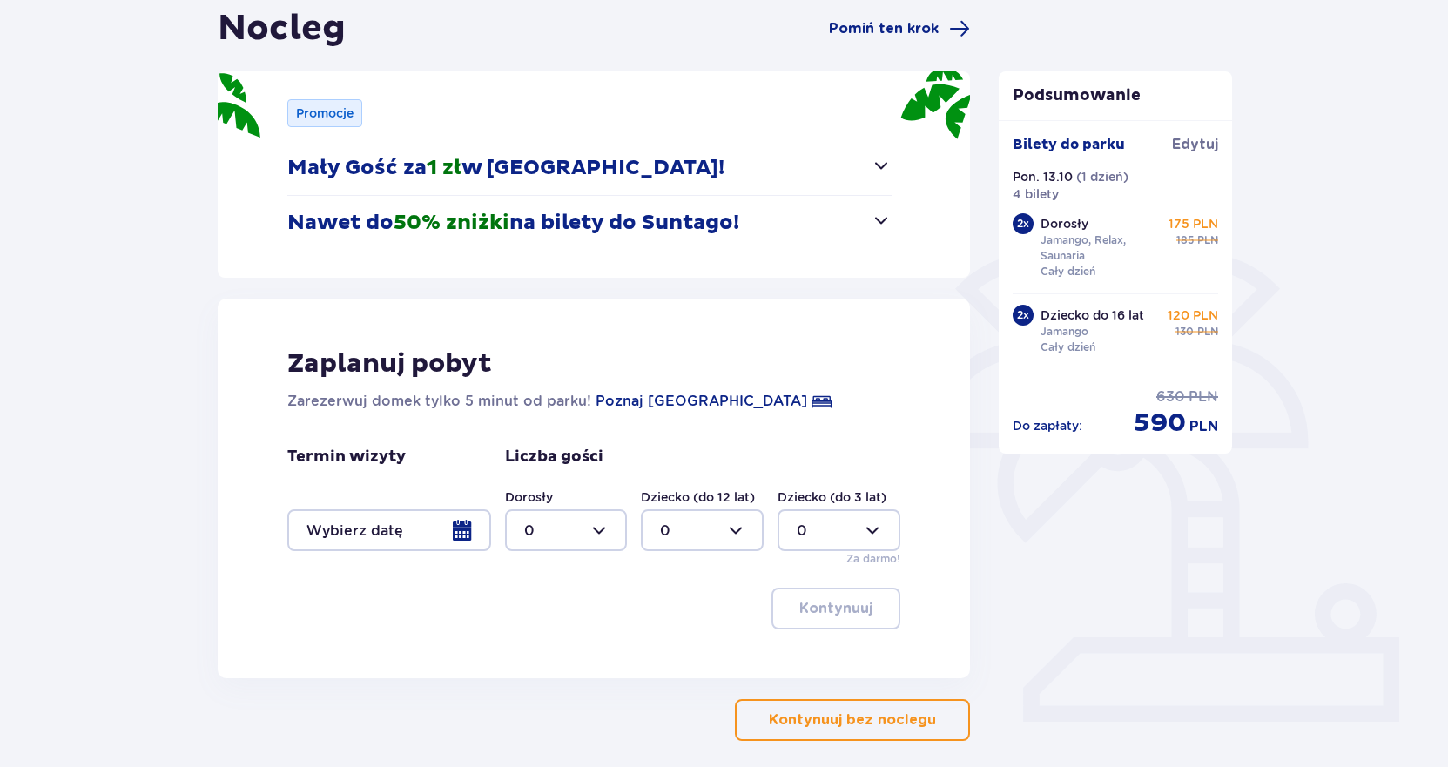
click at [884, 220] on span "button" at bounding box center [880, 220] width 21 height 21
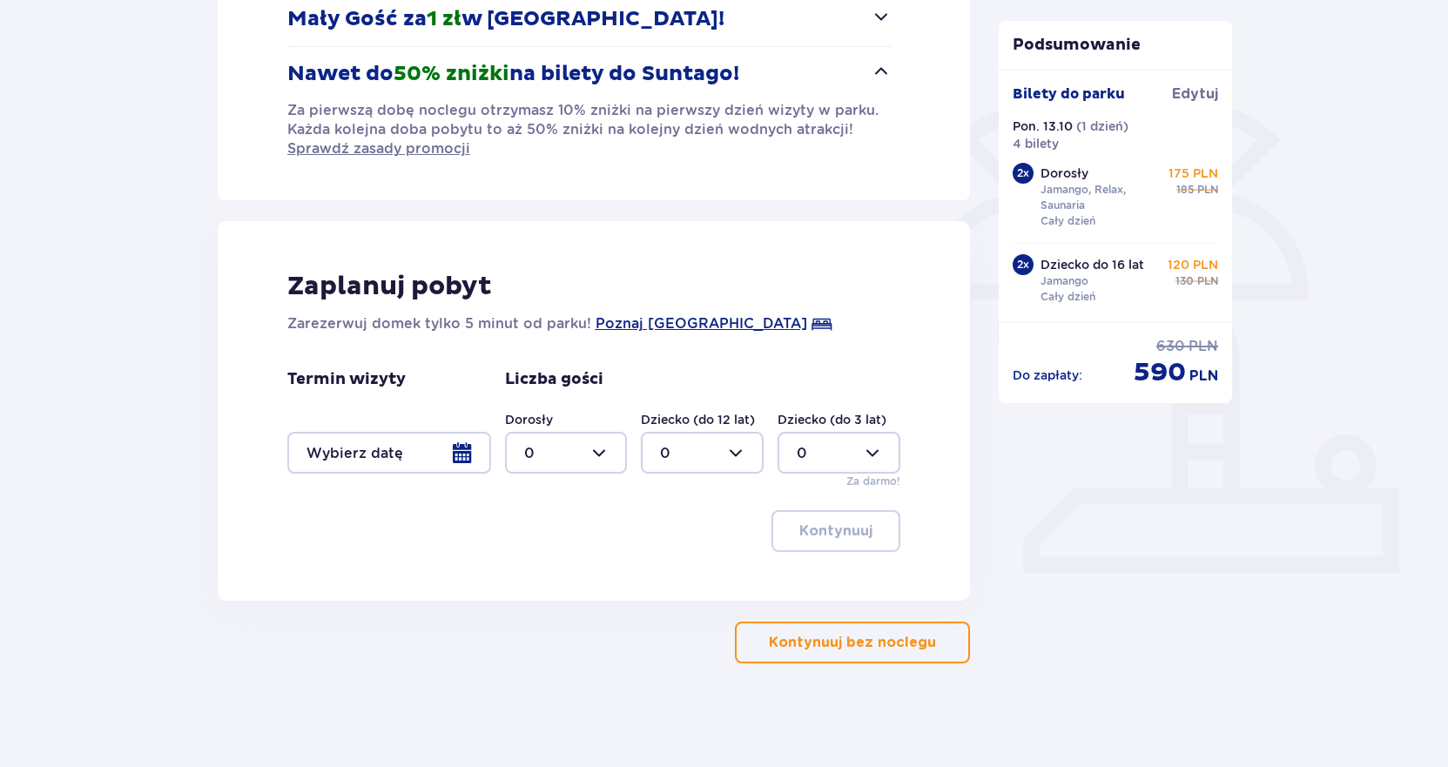
scroll to position [327, 0]
click at [455, 448] on div at bounding box center [389, 452] width 204 height 42
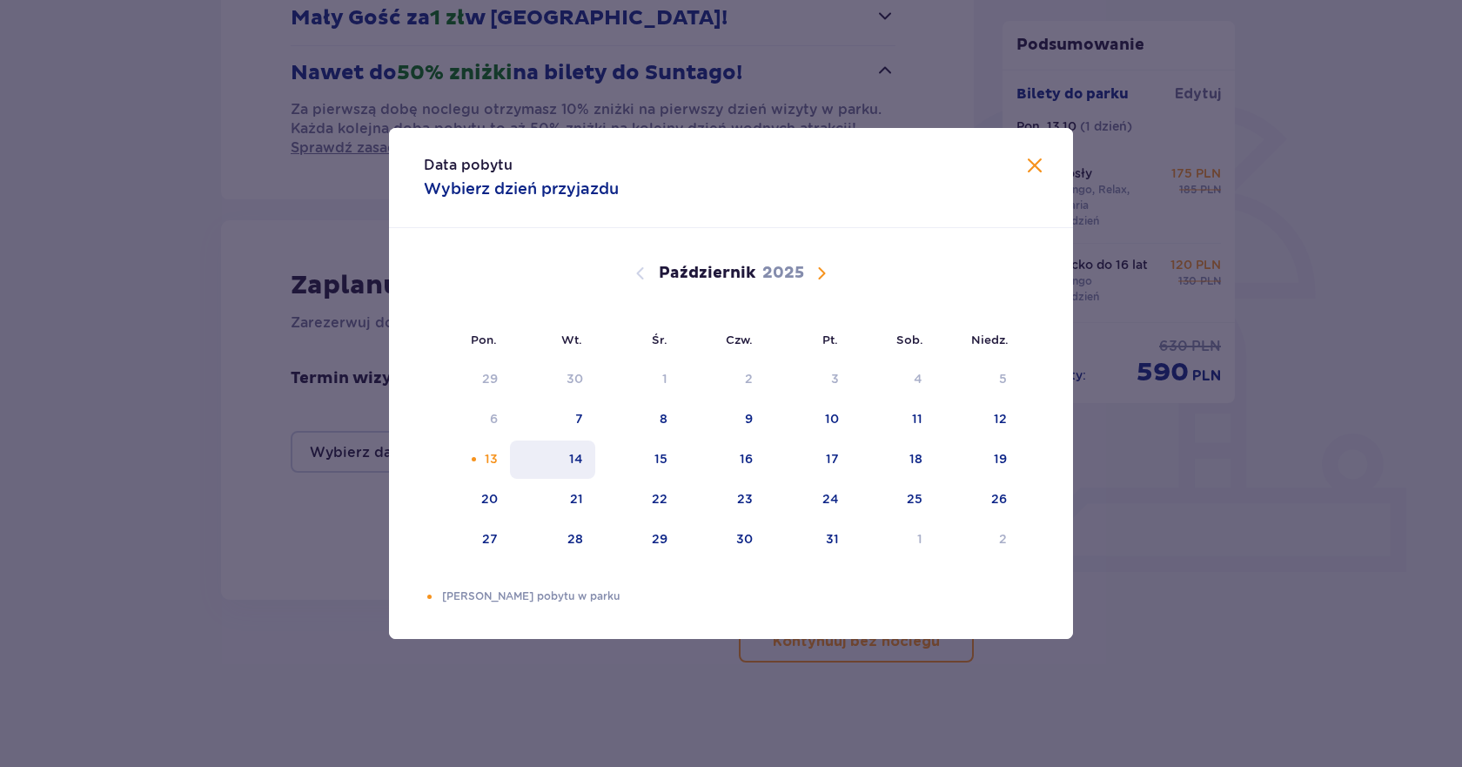
click at [575, 462] on div "14" at bounding box center [576, 458] width 14 height 17
click at [469, 454] on div "13" at bounding box center [467, 459] width 86 height 38
click at [545, 458] on div "14" at bounding box center [553, 459] width 86 height 38
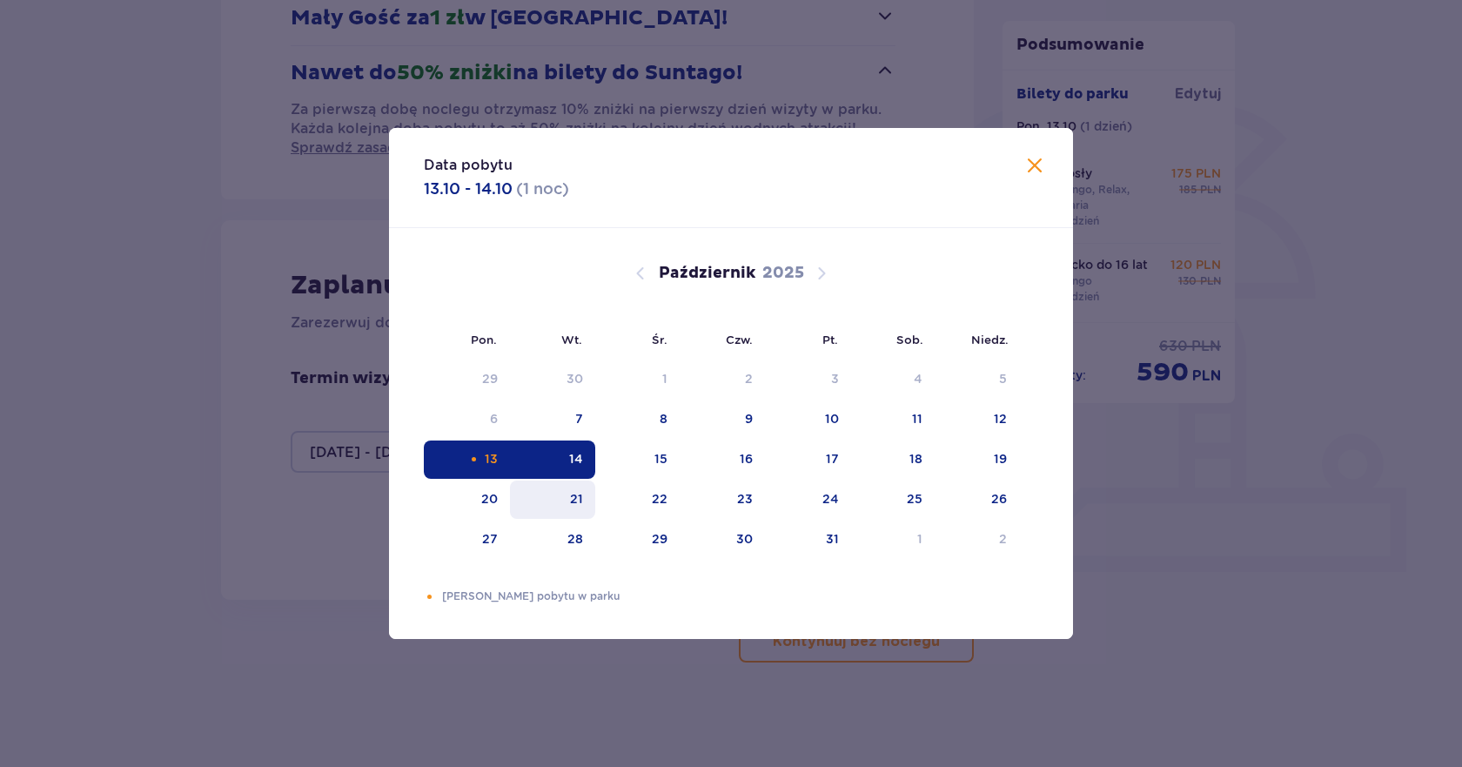
type input "[DATE] - [DATE]"
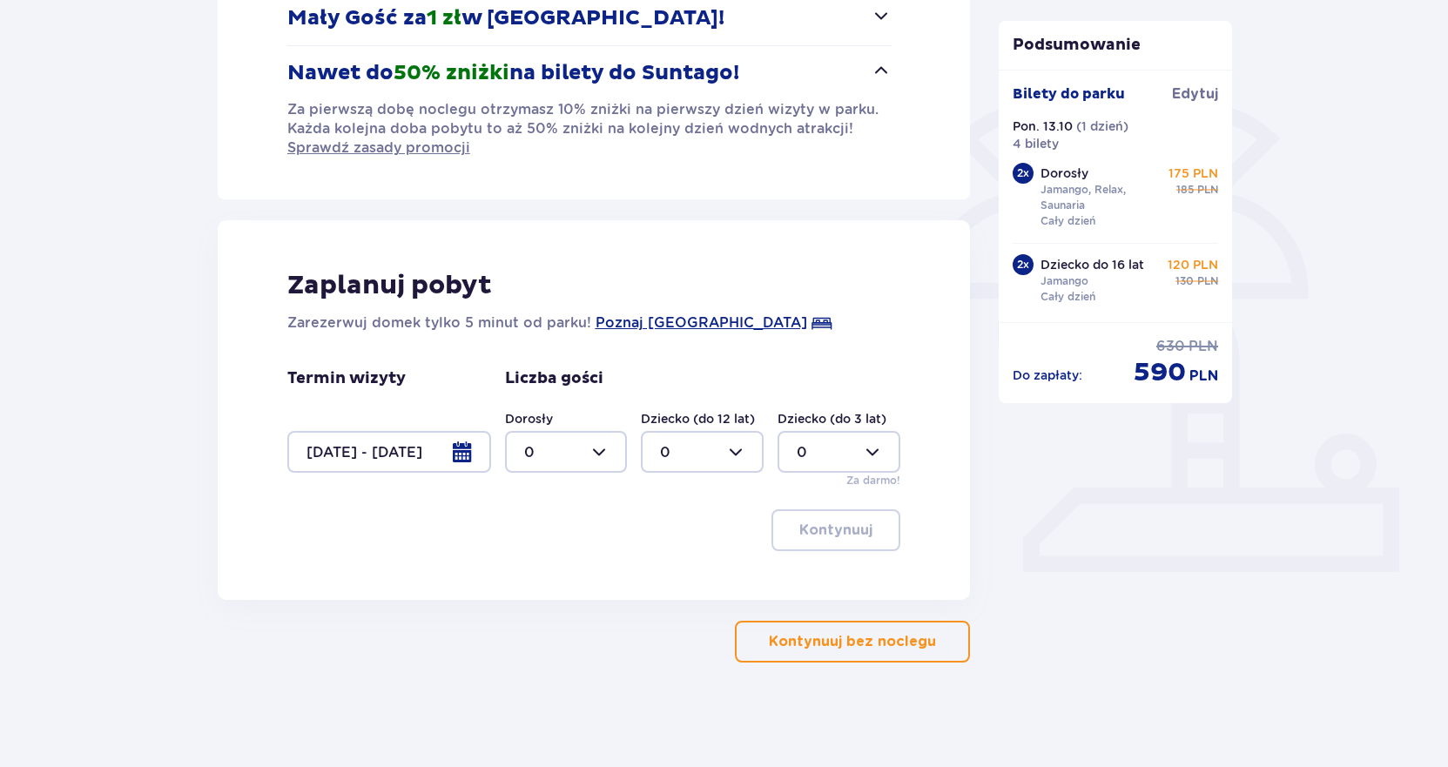
click at [588, 454] on div at bounding box center [566, 452] width 123 height 42
click at [549, 571] on div "2" at bounding box center [566, 577] width 84 height 19
type input "2"
click at [749, 456] on div at bounding box center [702, 452] width 123 height 42
click at [678, 533] on div "1" at bounding box center [702, 541] width 84 height 19
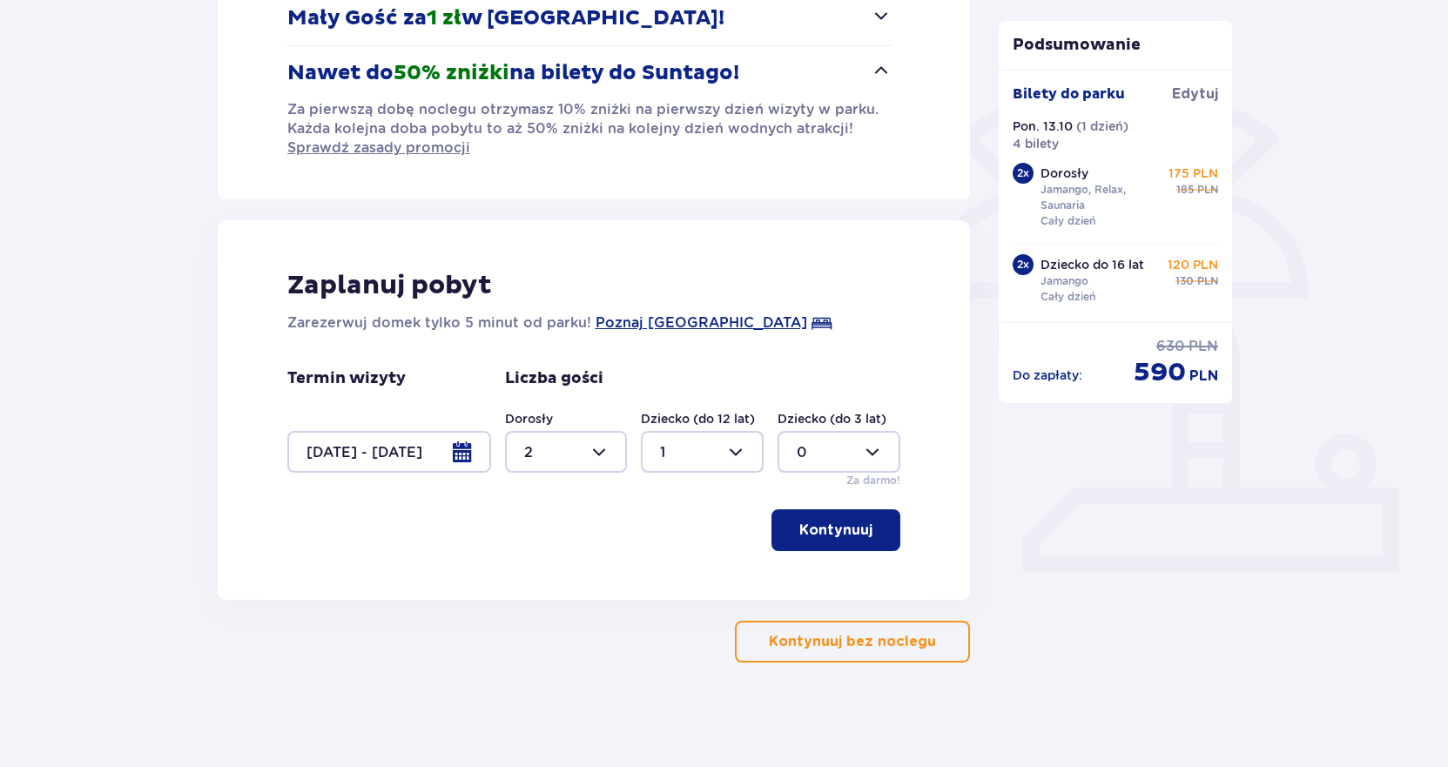
type input "1"
click at [582, 457] on div at bounding box center [566, 452] width 123 height 42
click at [540, 608] on div "3" at bounding box center [566, 614] width 84 height 19
type input "3"
click at [857, 532] on p "Kontynuuj" at bounding box center [835, 530] width 73 height 19
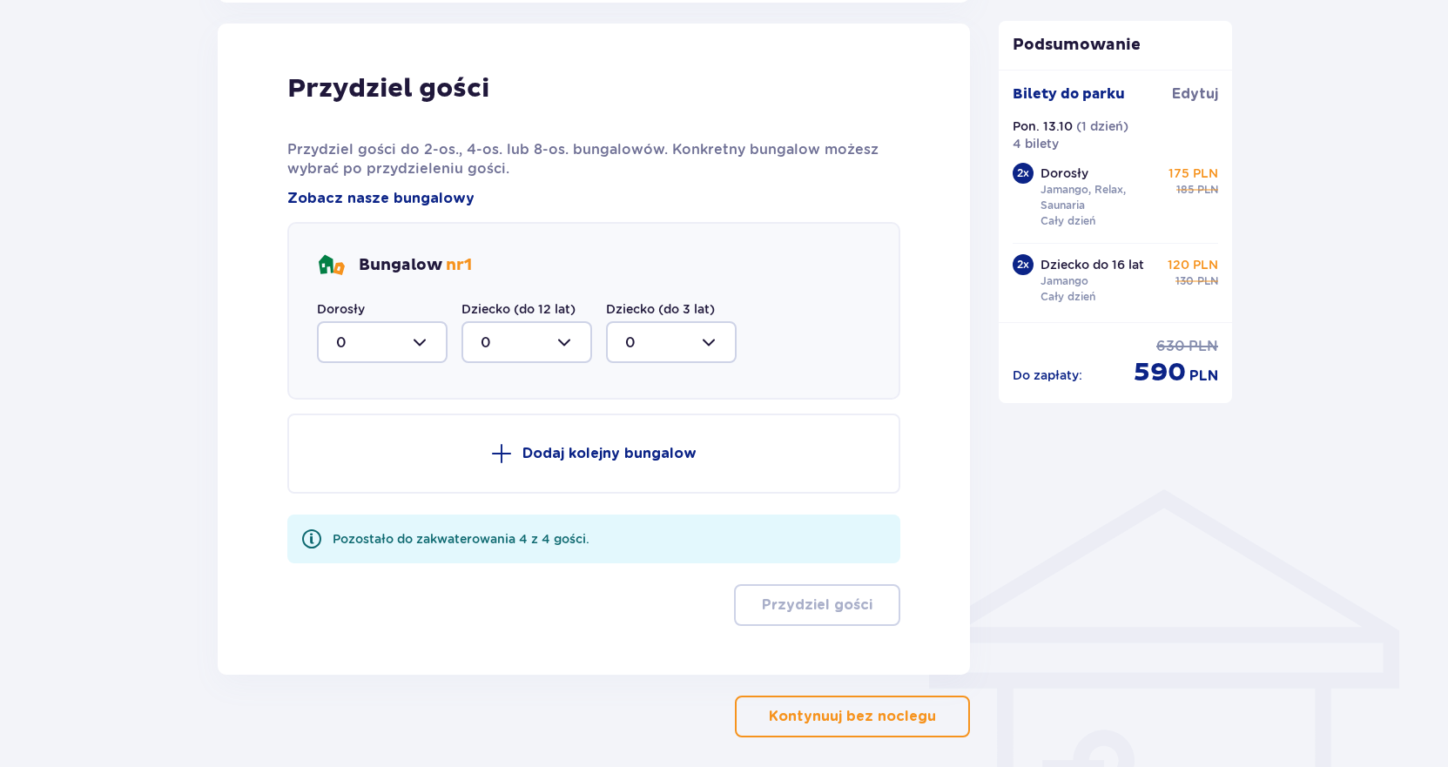
scroll to position [927, 0]
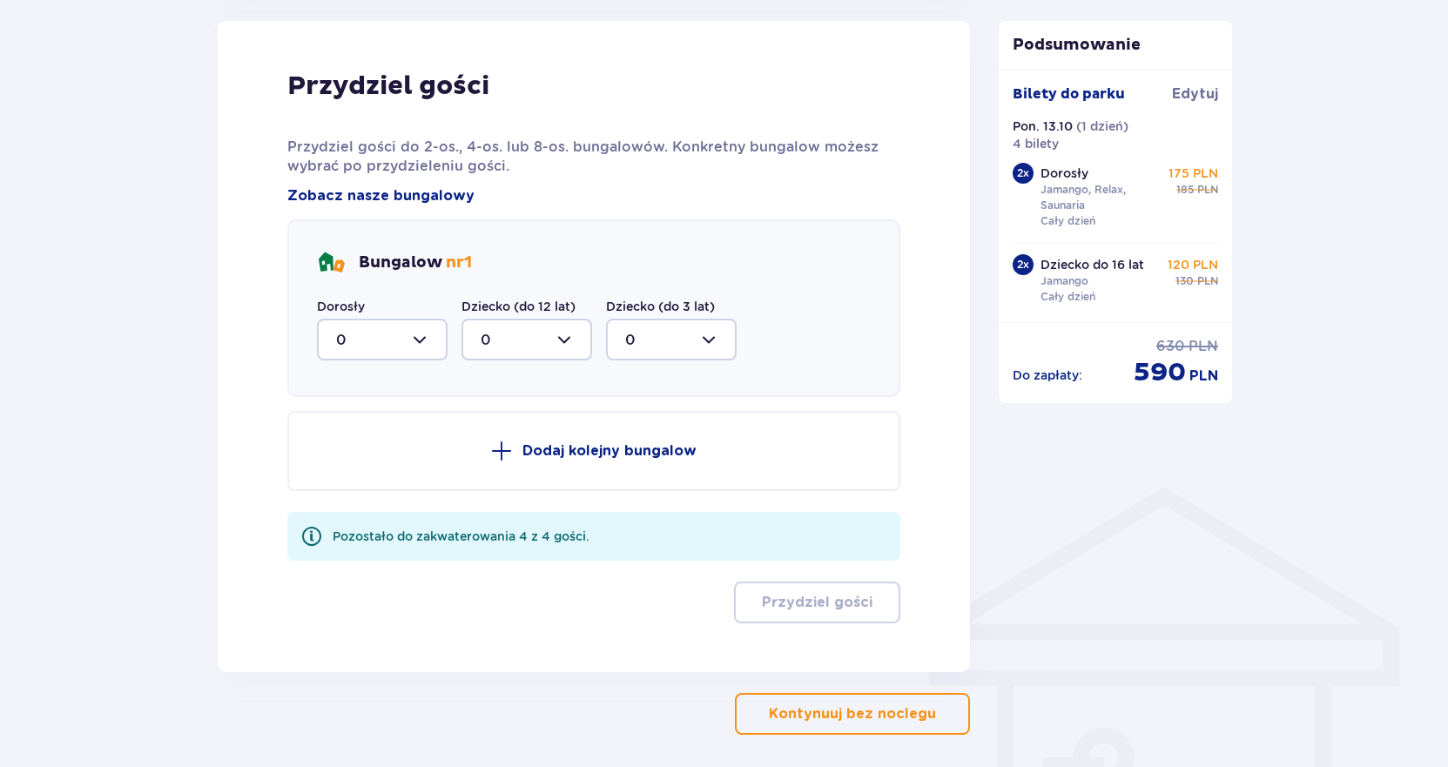
click at [417, 343] on div at bounding box center [382, 340] width 131 height 42
click at [351, 507] on div "3" at bounding box center [382, 502] width 92 height 19
type input "3"
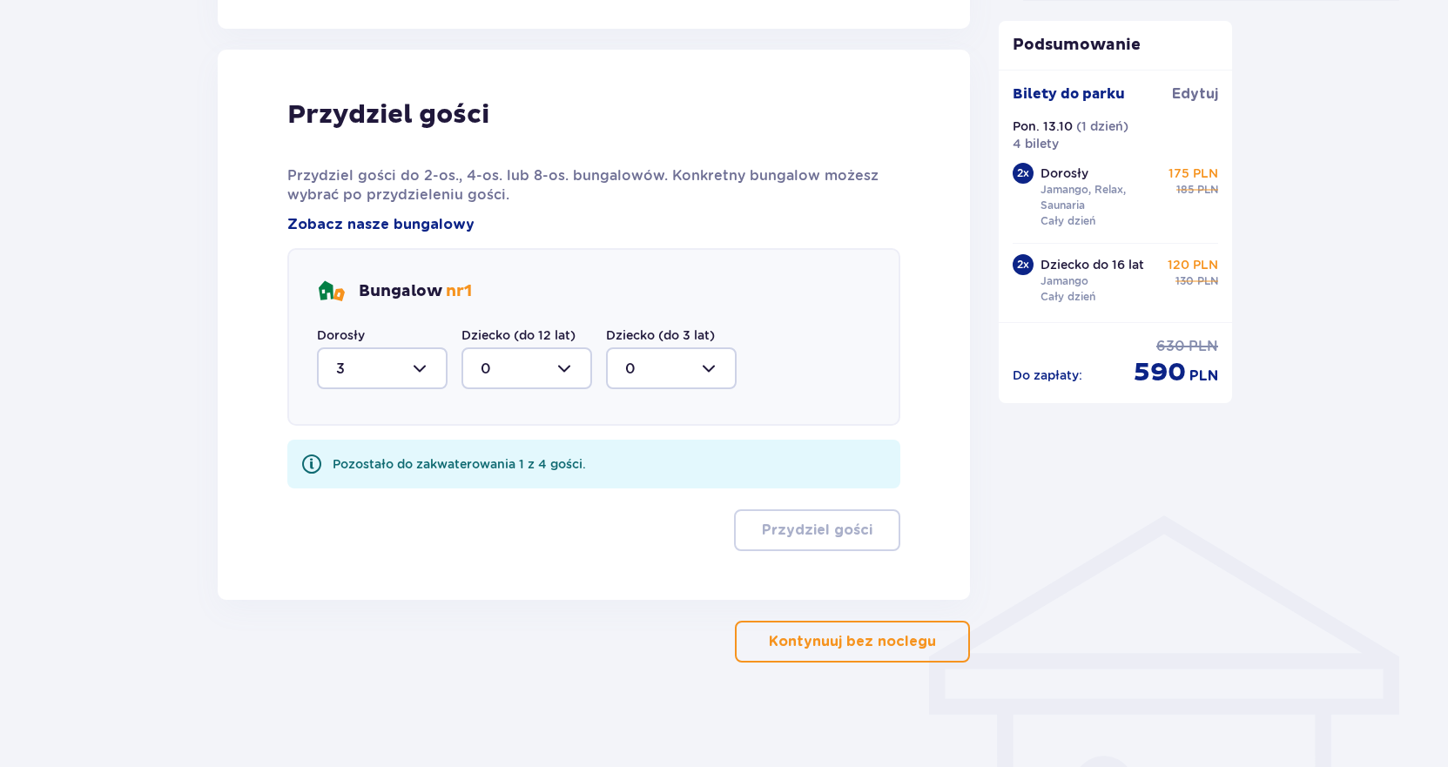
click at [507, 368] on div at bounding box center [526, 368] width 131 height 42
click at [502, 457] on div "1" at bounding box center [526, 457] width 92 height 19
type input "1"
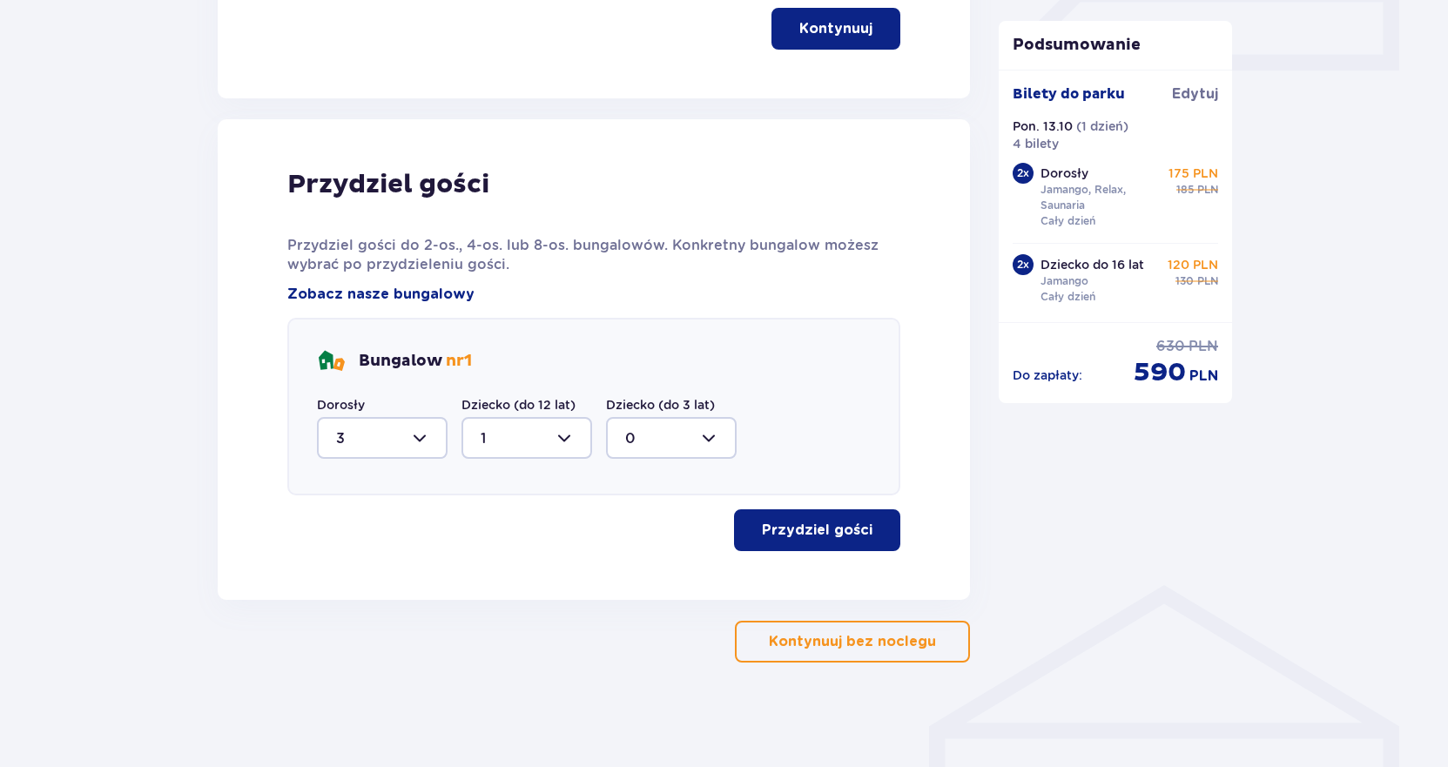
scroll to position [829, 0]
click at [791, 541] on button "Przydziel gości" at bounding box center [817, 530] width 166 height 42
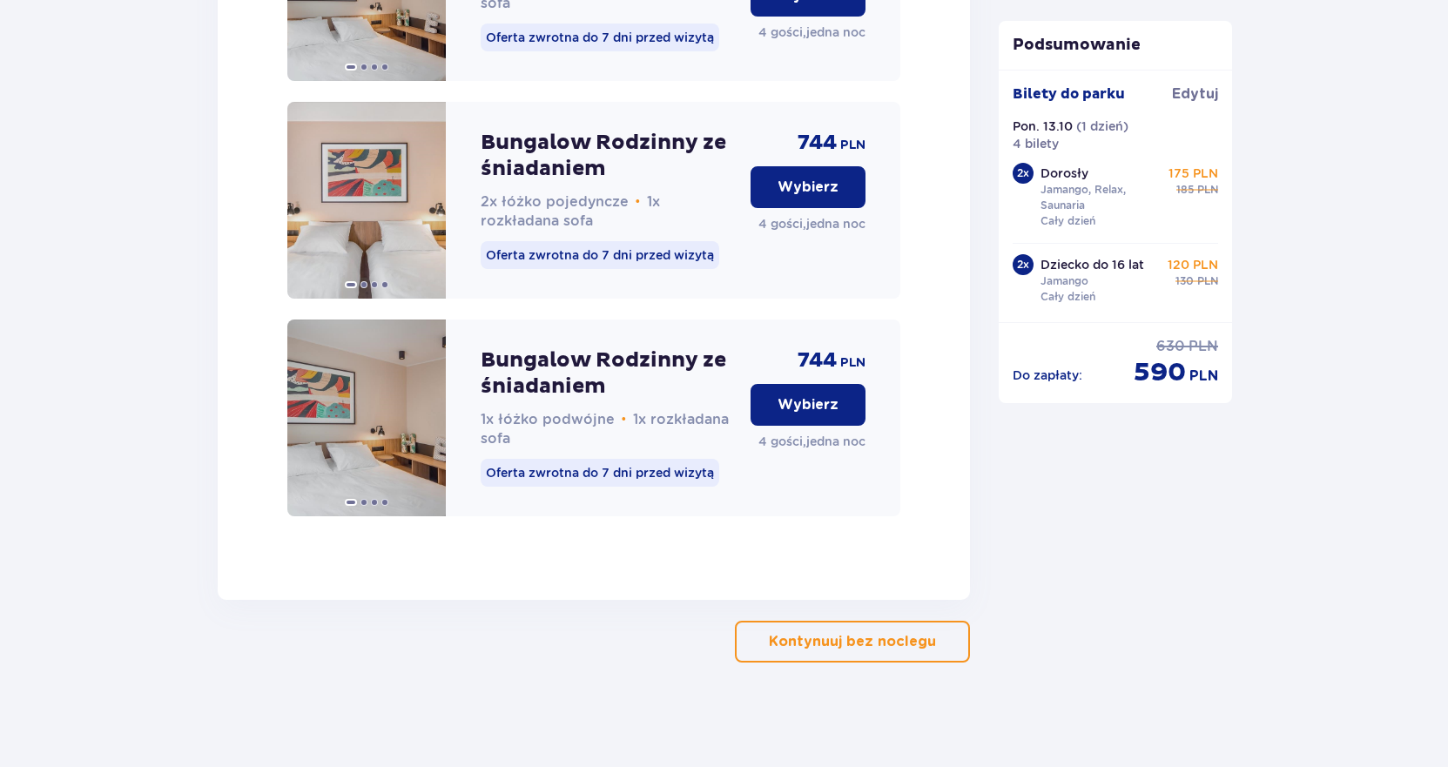
scroll to position [1986, 0]
click at [769, 636] on p "Kontynuuj bez noclegu" at bounding box center [852, 641] width 167 height 19
